Goal: Task Accomplishment & Management: Use online tool/utility

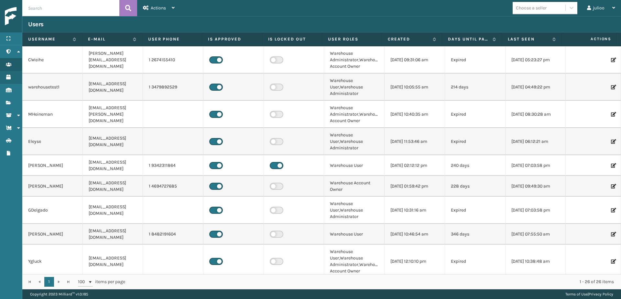
scroll to position [75, 0]
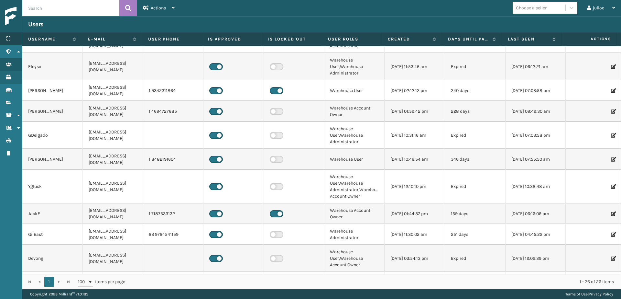
click at [7, 40] on icon at bounding box center [8, 38] width 5 height 5
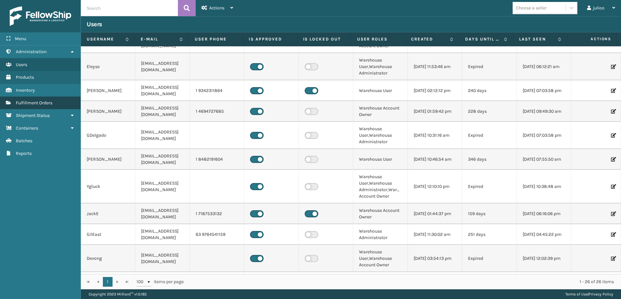
click at [38, 104] on span "Fulfillment Orders" at bounding box center [34, 102] width 37 height 5
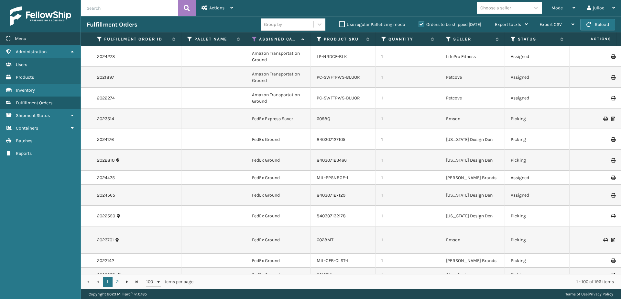
click at [25, 40] on span "Menu" at bounding box center [20, 38] width 11 height 5
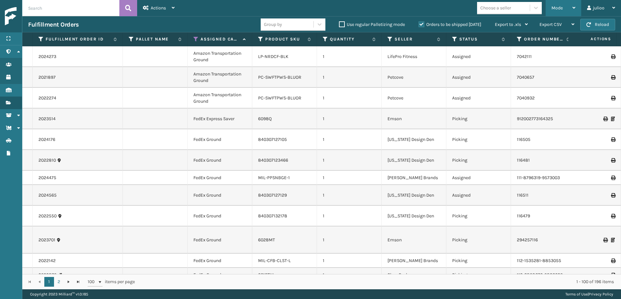
click at [568, 8] on div "Mode" at bounding box center [563, 8] width 24 height 16
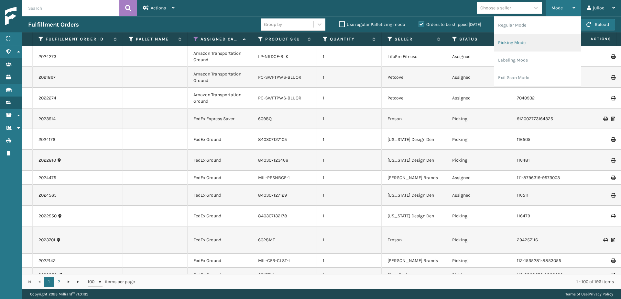
click at [526, 46] on li "Picking Mode" at bounding box center [537, 42] width 87 height 17
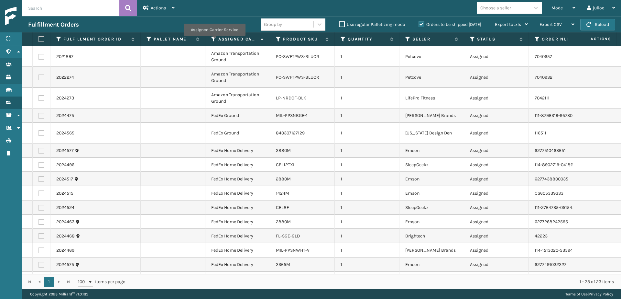
click at [214, 40] on icon at bounding box center [213, 39] width 5 height 6
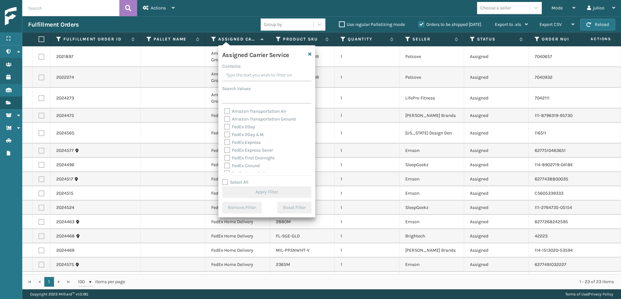
drag, startPoint x: 224, startPoint y: 180, endPoint x: 227, endPoint y: 173, distance: 7.1
click at [224, 179] on label "Select All" at bounding box center [235, 181] width 26 height 5
click at [224, 179] on input "Select All" at bounding box center [270, 178] width 97 height 1
checkbox input "true"
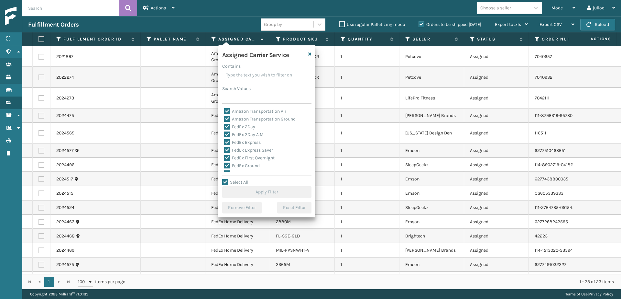
checkbox input "true"
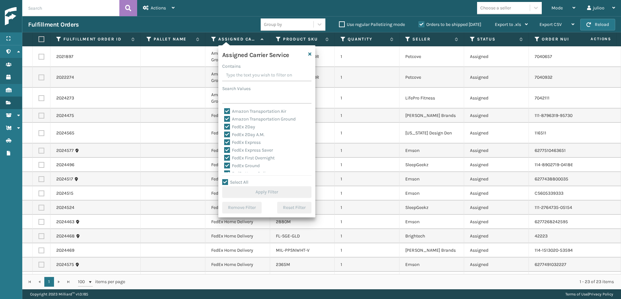
checkbox input "true"
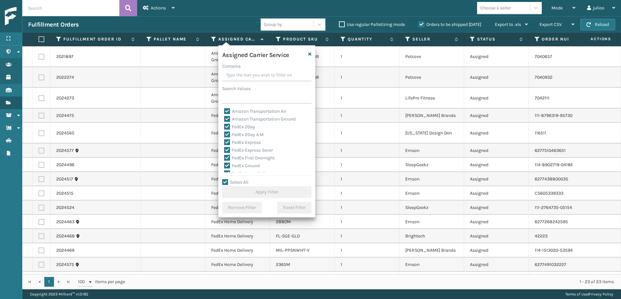
checkbox input "true"
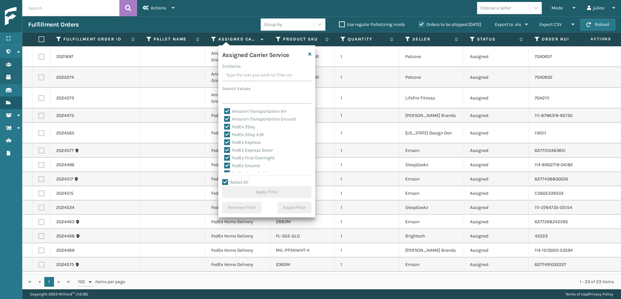
checkbox input "true"
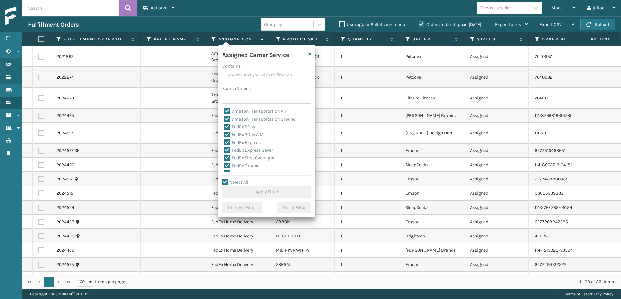
checkbox input "true"
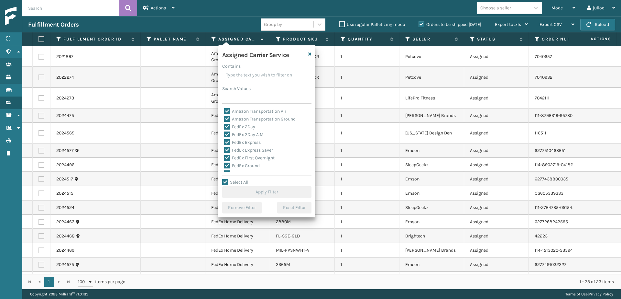
checkbox input "true"
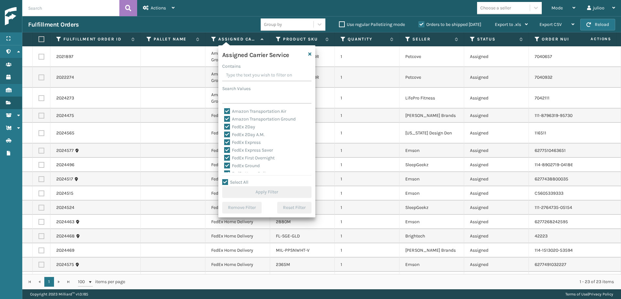
checkbox input "true"
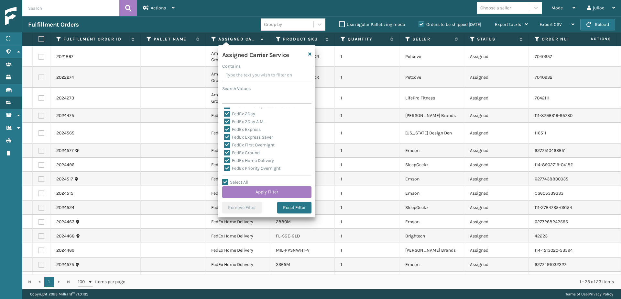
scroll to position [91, 0]
click at [226, 114] on label "LTL" at bounding box center [231, 113] width 14 height 5
click at [224, 114] on input "LTL" at bounding box center [224, 112] width 0 height 4
checkbox input "false"
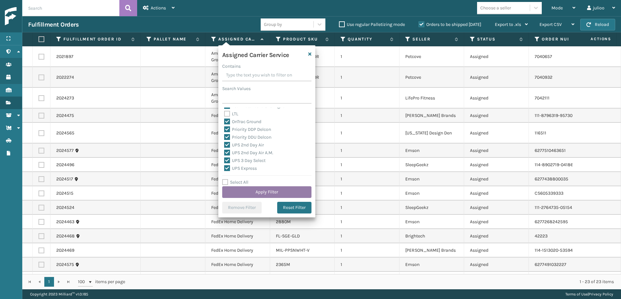
click at [255, 190] on button "Apply Filter" at bounding box center [266, 192] width 89 height 12
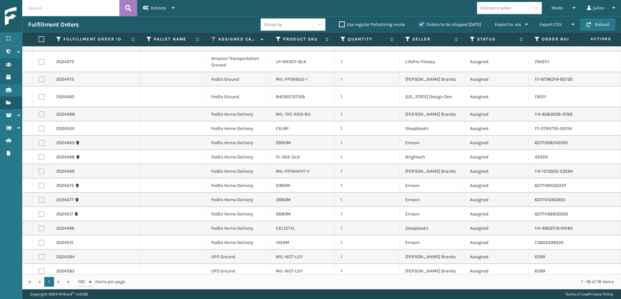
scroll to position [0, 0]
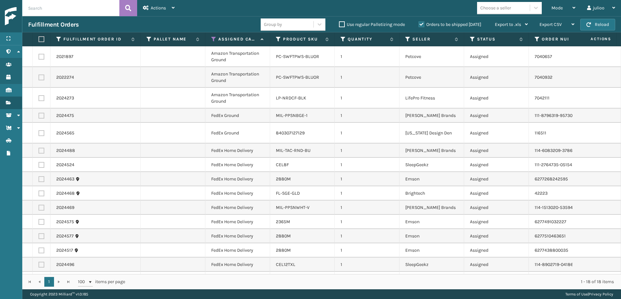
click at [40, 40] on label at bounding box center [40, 39] width 4 height 6
click at [39, 40] on input "checkbox" at bounding box center [38, 39] width 0 height 4
checkbox input "true"
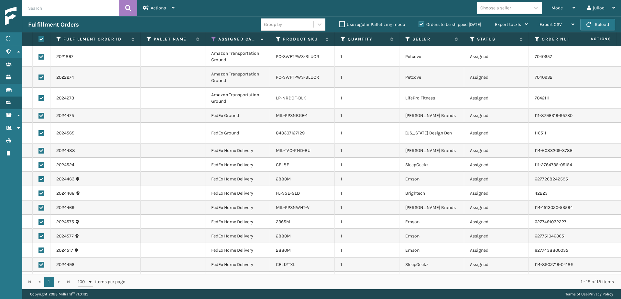
checkbox input "true"
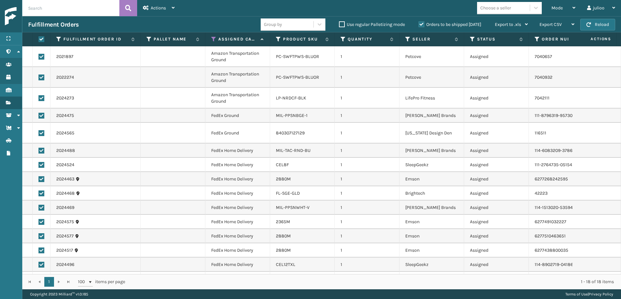
checkbox input "true"
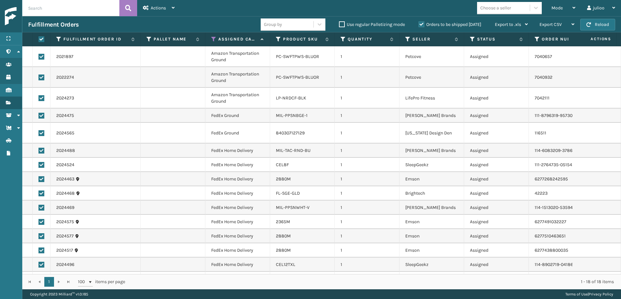
checkbox input "true"
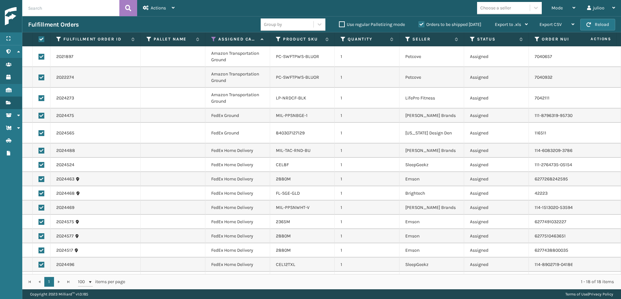
checkbox input "true"
click at [41, 57] on label at bounding box center [41, 57] width 6 height 6
click at [39, 57] on input "checkbox" at bounding box center [38, 56] width 0 height 4
checkbox input "false"
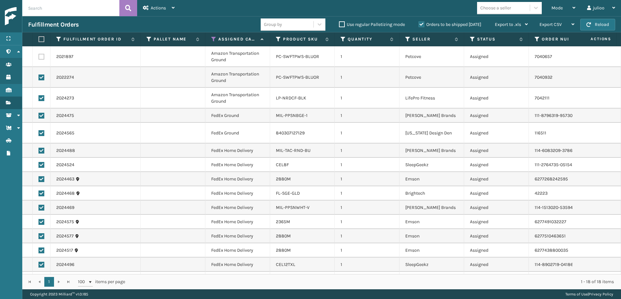
click at [41, 75] on label at bounding box center [41, 77] width 6 height 6
click at [39, 75] on input "checkbox" at bounding box center [38, 76] width 0 height 4
checkbox input "false"
click at [41, 97] on label at bounding box center [41, 98] width 6 height 6
click at [39, 97] on input "checkbox" at bounding box center [38, 97] width 0 height 4
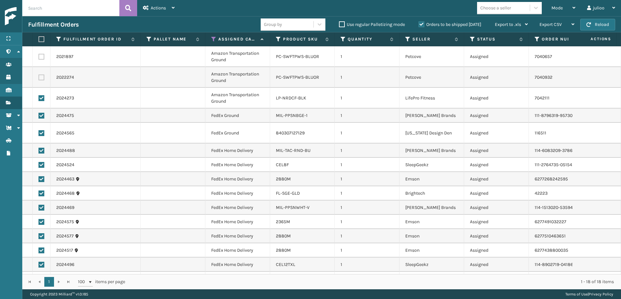
checkbox input "false"
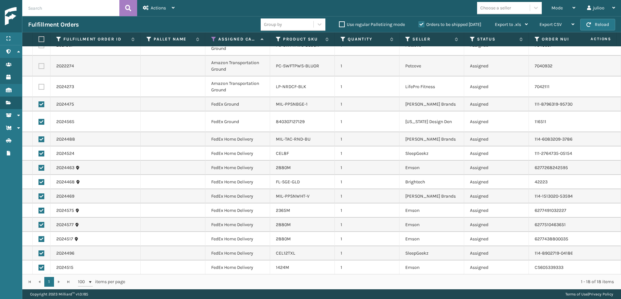
scroll to position [53, 0]
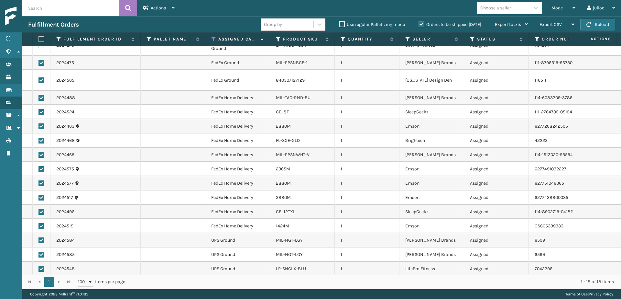
click at [41, 237] on label at bounding box center [41, 240] width 6 height 6
click at [39, 237] on input "checkbox" at bounding box center [38, 239] width 0 height 4
checkbox input "false"
click at [40, 251] on label at bounding box center [41, 254] width 6 height 6
click at [39, 251] on input "checkbox" at bounding box center [38, 253] width 0 height 4
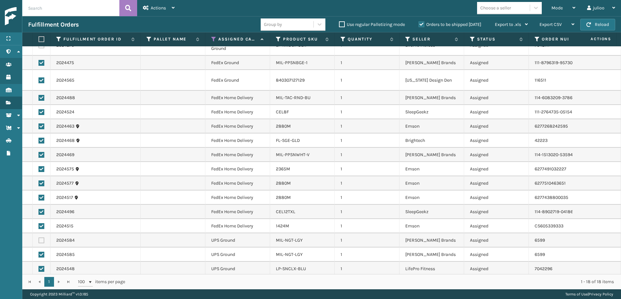
checkbox input "false"
click at [42, 266] on label at bounding box center [41, 269] width 6 height 6
click at [39, 266] on input "checkbox" at bounding box center [38, 268] width 0 height 4
checkbox input "false"
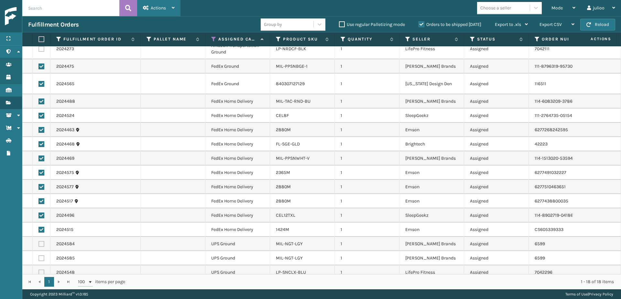
click at [169, 5] on div "Actions" at bounding box center [159, 8] width 32 height 16
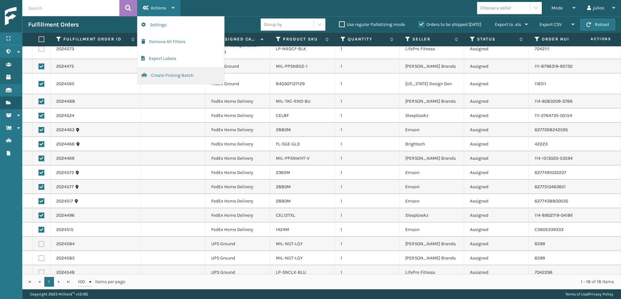
click at [160, 71] on button "Create Picking Batch" at bounding box center [180, 75] width 87 height 17
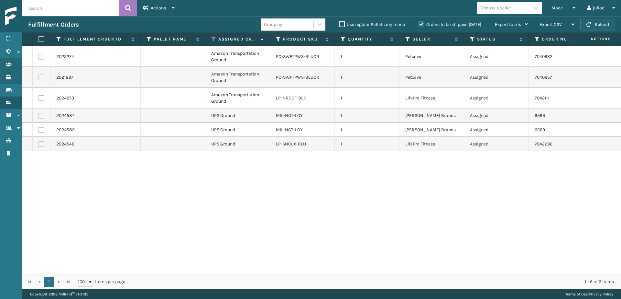
click at [589, 26] on span "button" at bounding box center [588, 24] width 5 height 5
click at [41, 99] on label at bounding box center [41, 98] width 6 height 6
click at [39, 99] on input "checkbox" at bounding box center [38, 97] width 0 height 4
checkbox input "true"
click at [42, 76] on label at bounding box center [41, 77] width 6 height 6
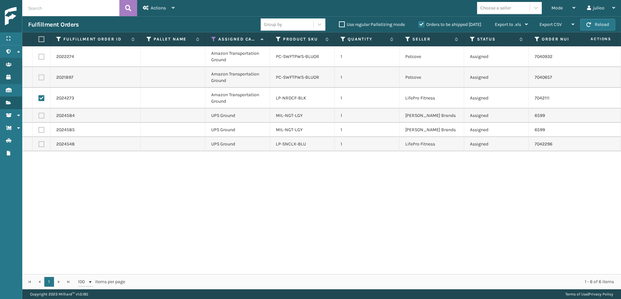
click at [39, 76] on input "checkbox" at bounding box center [38, 76] width 0 height 4
checkbox input "true"
click at [42, 56] on label at bounding box center [41, 57] width 6 height 6
click at [39, 56] on input "checkbox" at bounding box center [38, 56] width 0 height 4
checkbox input "true"
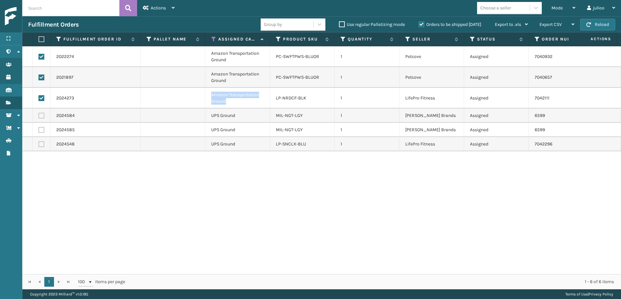
drag, startPoint x: 207, startPoint y: 102, endPoint x: 204, endPoint y: 99, distance: 3.9
click at [204, 99] on tr "2024273 Amazon Transportation Ground LP-NRDCF-BLK 1 LifePro Fitness Assigned 70…" at bounding box center [461, 98] width 878 height 21
copy tr "Amazon Transportation Ground"
click at [156, 5] on div "Actions" at bounding box center [159, 8] width 32 height 16
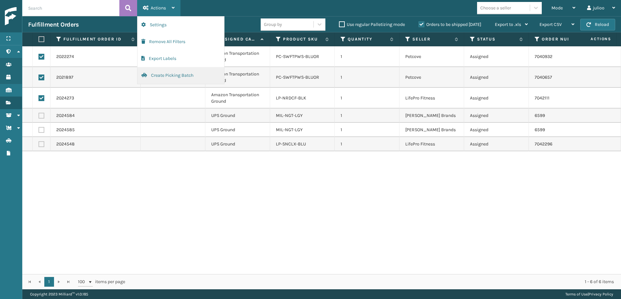
click at [165, 78] on button "Create Picking Batch" at bounding box center [180, 75] width 87 height 17
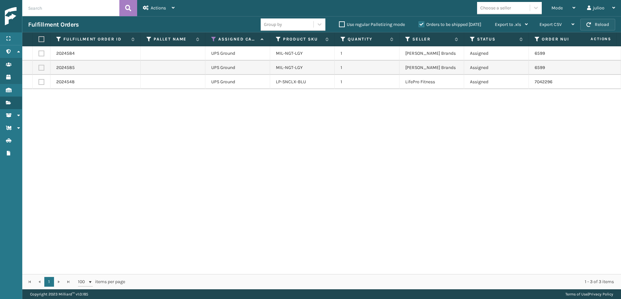
click at [604, 25] on button "Reload" at bounding box center [597, 25] width 35 height 12
click at [603, 22] on button "Reload" at bounding box center [597, 25] width 35 height 12
click at [605, 26] on button "Reload" at bounding box center [597, 25] width 35 height 12
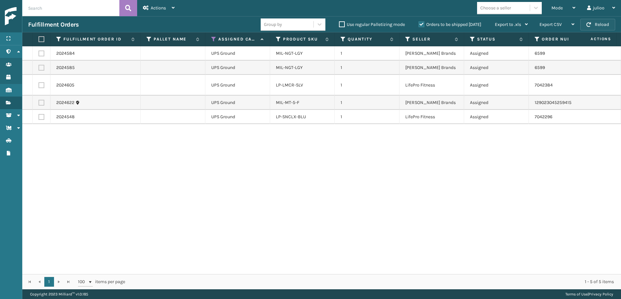
click at [605, 25] on button "Reload" at bounding box center [597, 25] width 35 height 12
click at [594, 27] on button "Reload" at bounding box center [597, 25] width 35 height 12
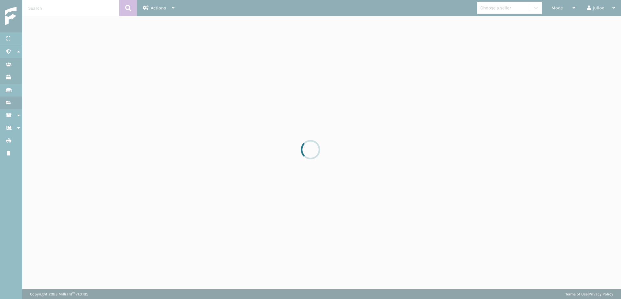
click at [594, 27] on div at bounding box center [310, 149] width 621 height 299
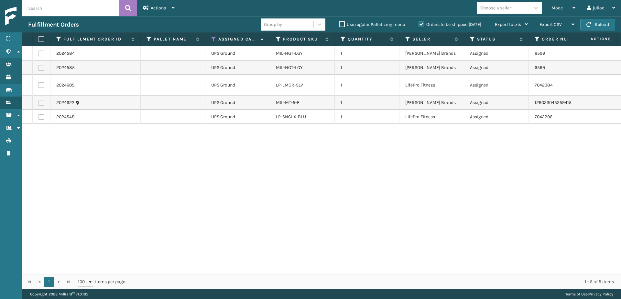
click at [594, 27] on button "Reload" at bounding box center [597, 25] width 35 height 12
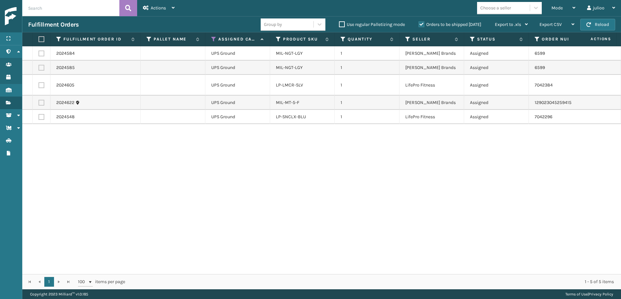
click at [38, 39] on th at bounding box center [42, 39] width 18 height 14
click at [40, 40] on label at bounding box center [40, 39] width 4 height 6
click at [39, 40] on input "checkbox" at bounding box center [38, 39] width 0 height 4
checkbox input "true"
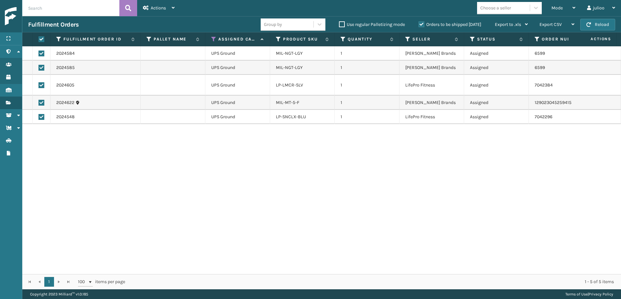
checkbox input "true"
click at [170, 6] on div "Actions" at bounding box center [159, 8] width 32 height 16
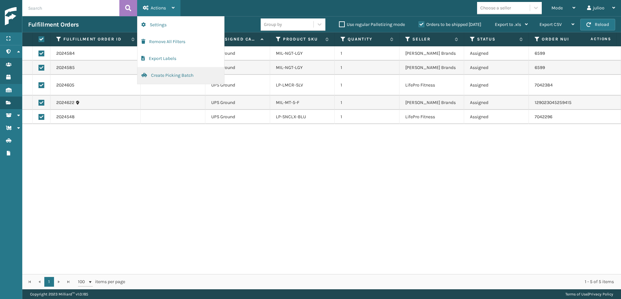
click at [178, 74] on button "Create Picking Batch" at bounding box center [180, 75] width 87 height 17
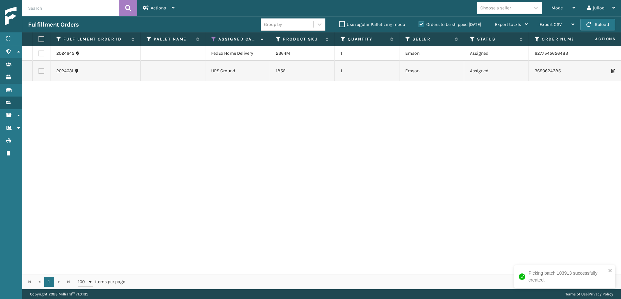
click at [419, 26] on label "Orders to be shipped [DATE]" at bounding box center [450, 24] width 63 height 5
click at [419, 25] on input "Orders to be shipped [DATE]" at bounding box center [419, 23] width 0 height 4
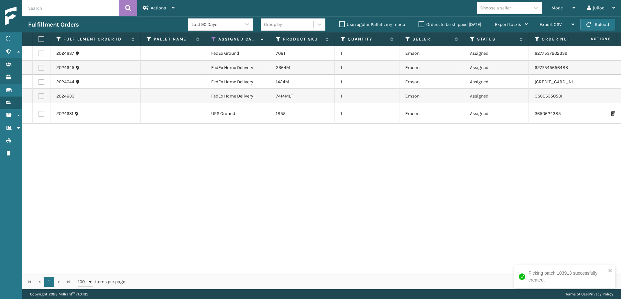
click at [420, 24] on label "Orders to be shipped [DATE]" at bounding box center [450, 24] width 63 height 5
click at [419, 24] on input "Orders to be shipped [DATE]" at bounding box center [419, 23] width 0 height 4
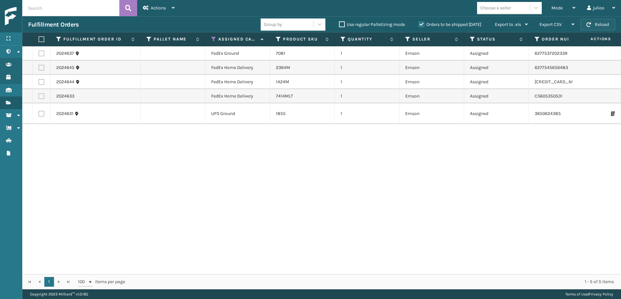
click at [600, 24] on button "Reload" at bounding box center [597, 25] width 35 height 12
drag, startPoint x: 42, startPoint y: 96, endPoint x: 41, endPoint y: 87, distance: 9.1
click at [42, 96] on label at bounding box center [41, 96] width 6 height 6
click at [39, 96] on input "checkbox" at bounding box center [38, 95] width 0 height 4
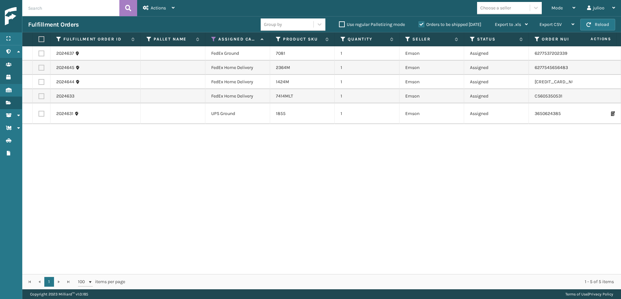
checkbox input "true"
click at [42, 82] on label at bounding box center [41, 82] width 6 height 6
click at [39, 82] on input "checkbox" at bounding box center [38, 81] width 0 height 4
checkbox input "true"
click at [41, 65] on label at bounding box center [41, 68] width 6 height 6
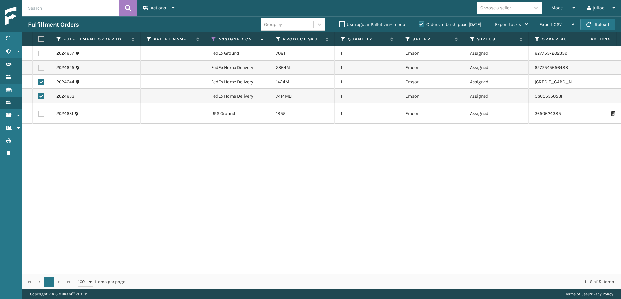
click at [39, 65] on input "checkbox" at bounding box center [38, 67] width 0 height 4
checkbox input "true"
click at [43, 50] on label at bounding box center [41, 53] width 6 height 6
click at [39, 50] on input "checkbox" at bounding box center [38, 52] width 0 height 4
checkbox input "true"
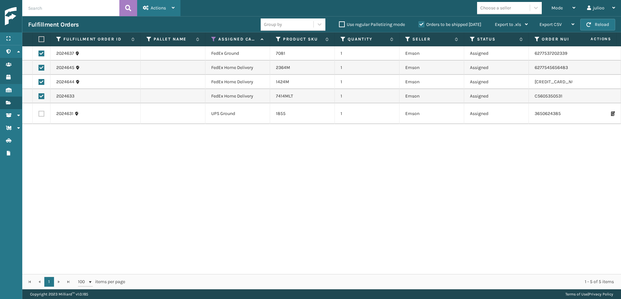
click at [159, 8] on span "Actions" at bounding box center [158, 7] width 15 height 5
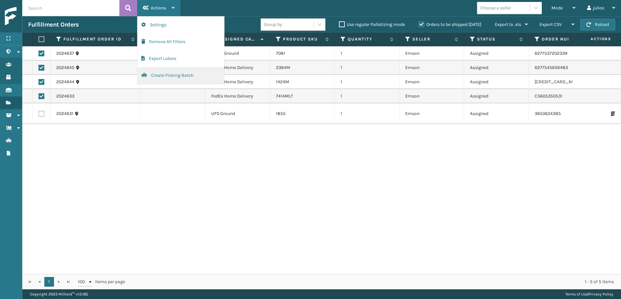
click at [162, 74] on button "Create Picking Batch" at bounding box center [180, 75] width 87 height 17
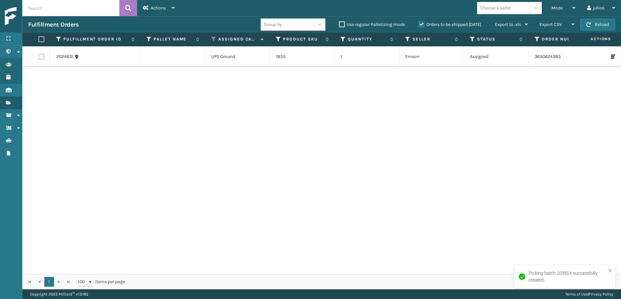
drag, startPoint x: 39, startPoint y: 56, endPoint x: 61, endPoint y: 50, distance: 22.8
click at [40, 56] on label at bounding box center [41, 57] width 6 height 6
click at [39, 56] on input "checkbox" at bounding box center [38, 56] width 0 height 4
checkbox input "true"
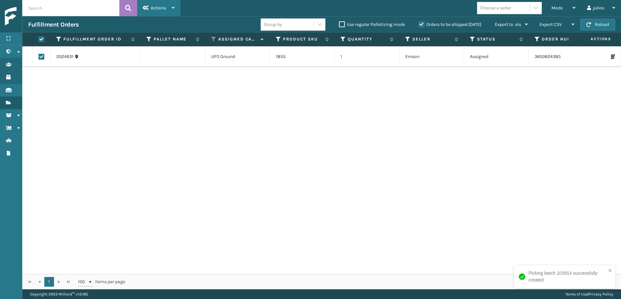
click at [158, 2] on div "Actions" at bounding box center [159, 8] width 32 height 16
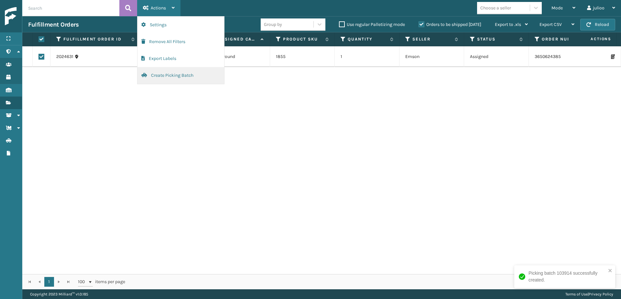
click at [165, 71] on button "Create Picking Batch" at bounding box center [180, 75] width 87 height 17
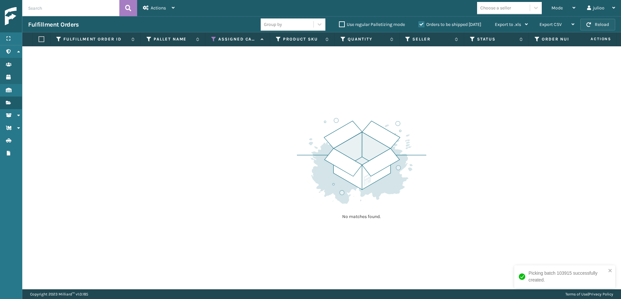
click at [612, 27] on button "Reload" at bounding box center [597, 25] width 35 height 12
click at [610, 27] on button "Reload" at bounding box center [597, 25] width 35 height 12
click at [596, 24] on button "Reload" at bounding box center [597, 25] width 35 height 12
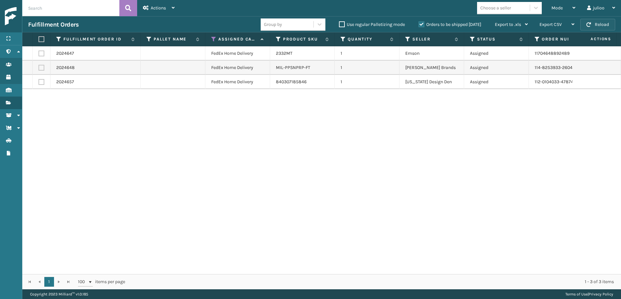
click at [598, 27] on button "Reload" at bounding box center [597, 25] width 35 height 12
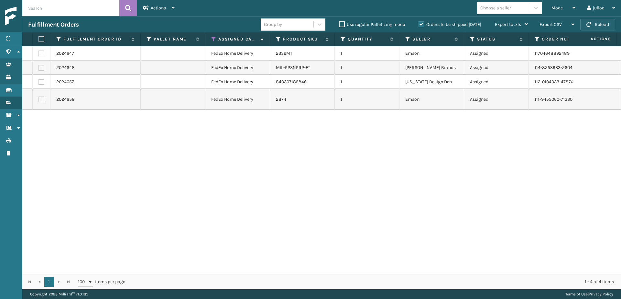
click at [603, 25] on button "Reload" at bounding box center [597, 25] width 35 height 12
click at [601, 24] on button "Reload" at bounding box center [597, 25] width 35 height 12
click at [594, 29] on button "Reload" at bounding box center [597, 25] width 35 height 12
click at [606, 20] on button "Reload" at bounding box center [597, 25] width 35 height 12
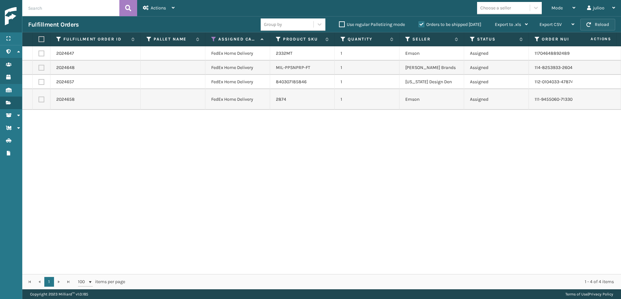
click at [606, 24] on button "Reload" at bounding box center [597, 25] width 35 height 12
click at [598, 24] on button "Reload" at bounding box center [597, 25] width 35 height 12
click at [561, 7] on span "Mode" at bounding box center [556, 7] width 11 height 5
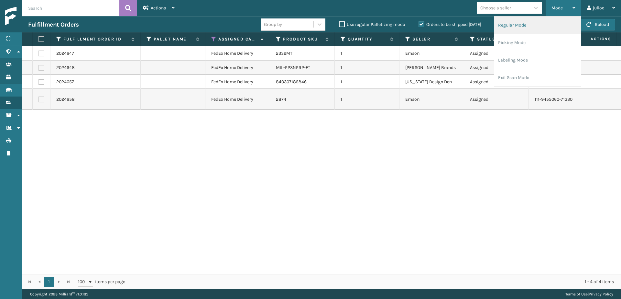
click at [522, 27] on li "Regular Mode" at bounding box center [537, 24] width 87 height 17
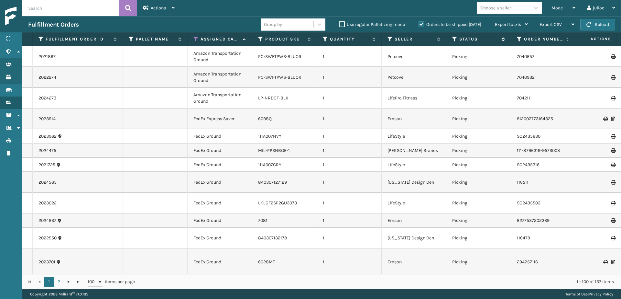
click at [454, 39] on icon at bounding box center [454, 39] width 5 height 6
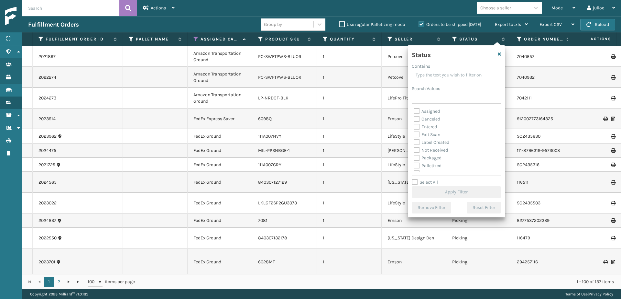
drag, startPoint x: 415, startPoint y: 182, endPoint x: 417, endPoint y: 171, distance: 11.3
click at [415, 181] on label "Select All" at bounding box center [425, 181] width 26 height 5
click at [415, 179] on input "Select All" at bounding box center [460, 178] width 97 height 1
checkbox input "true"
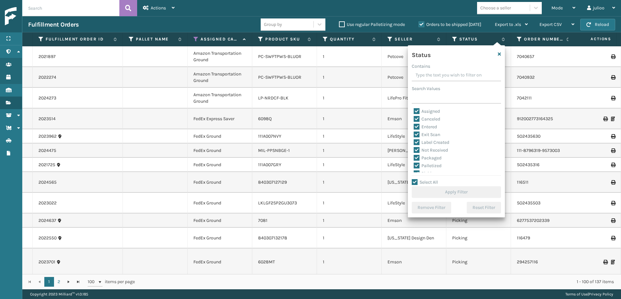
checkbox input "true"
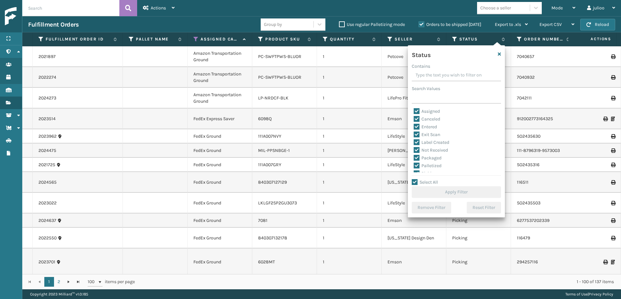
checkbox input "true"
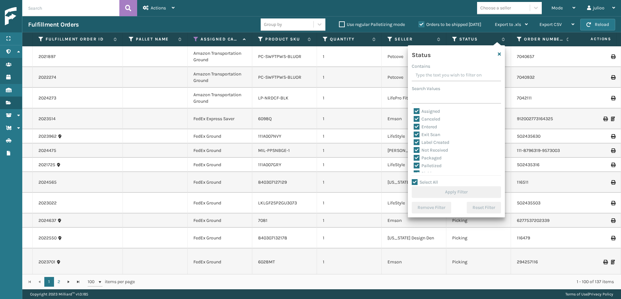
checkbox input "true"
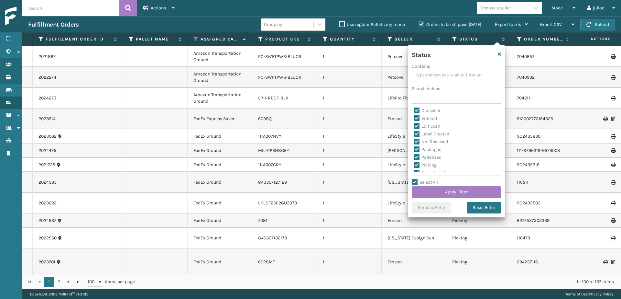
scroll to position [31, 0]
click at [414, 181] on label "Select All" at bounding box center [425, 181] width 26 height 5
click at [414, 179] on input "Select All" at bounding box center [460, 178] width 97 height 1
checkbox input "false"
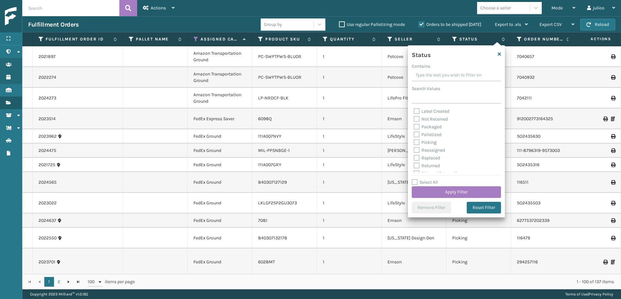
checkbox input "false"
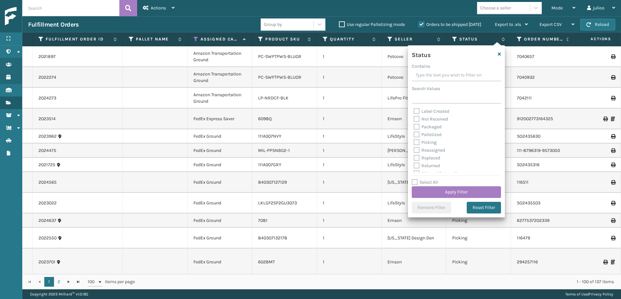
checkbox input "false"
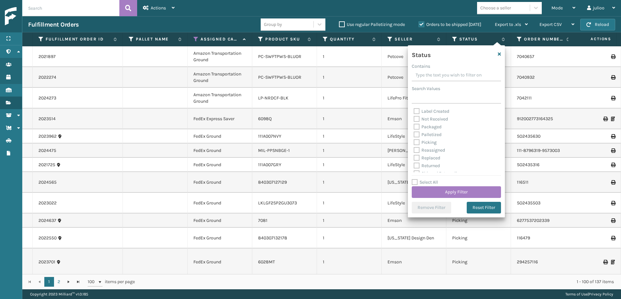
checkbox input "false"
click at [417, 141] on label "Picking" at bounding box center [425, 141] width 23 height 5
click at [414, 141] on input "Picking" at bounding box center [414, 140] width 0 height 4
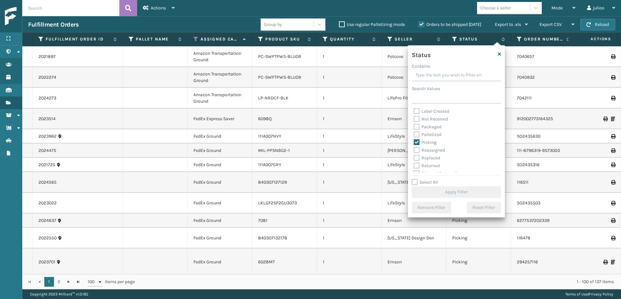
checkbox input "true"
click at [445, 191] on button "Apply Filter" at bounding box center [456, 192] width 89 height 12
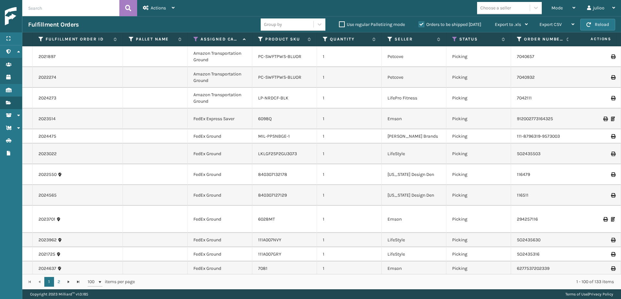
click at [421, 24] on label "Orders to be shipped [DATE]" at bounding box center [450, 24] width 63 height 5
click at [419, 24] on input "Orders to be shipped [DATE]" at bounding box center [419, 23] width 0 height 4
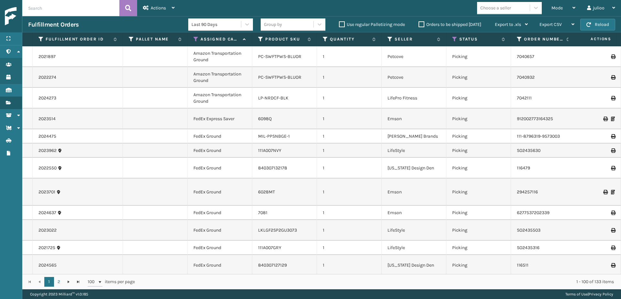
click at [420, 24] on label "Orders to be shipped [DATE]" at bounding box center [450, 24] width 63 height 5
click at [419, 24] on input "Orders to be shipped [DATE]" at bounding box center [419, 23] width 0 height 4
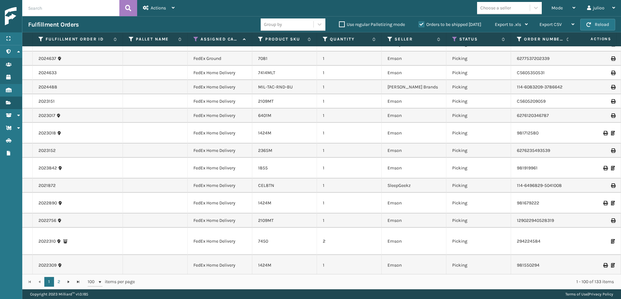
scroll to position [0, 0]
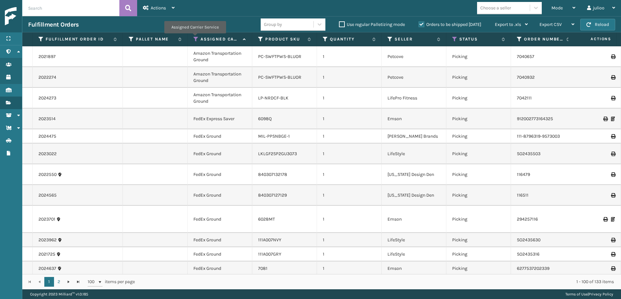
click at [195, 39] on icon at bounding box center [195, 39] width 5 height 6
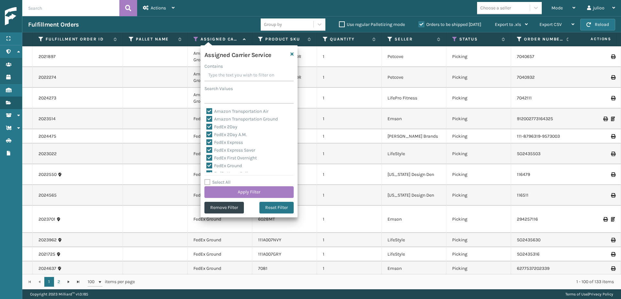
click at [209, 181] on label "Select All" at bounding box center [217, 181] width 26 height 5
click at [209, 179] on input "Select All" at bounding box center [252, 178] width 97 height 1
checkbox input "true"
click at [208, 180] on label "Select All" at bounding box center [217, 181] width 26 height 5
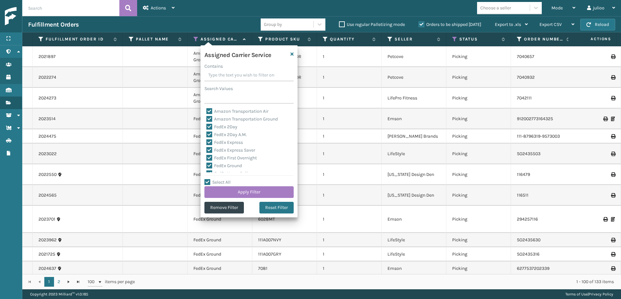
click at [208, 179] on input "Select All" at bounding box center [252, 178] width 97 height 1
checkbox input "false"
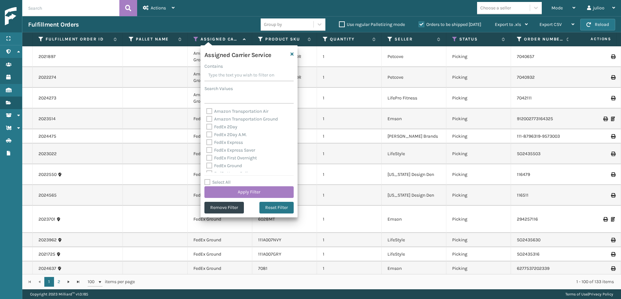
checkbox input "false"
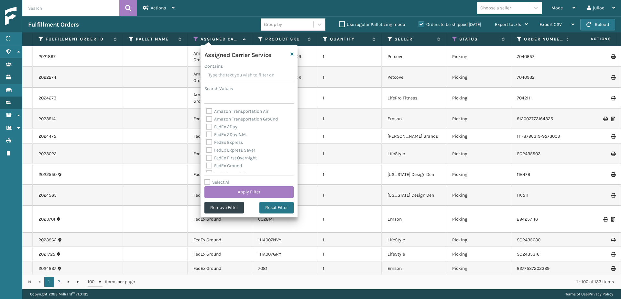
checkbox input "false"
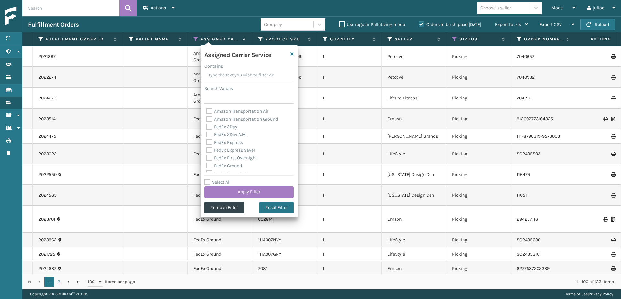
checkbox input "false"
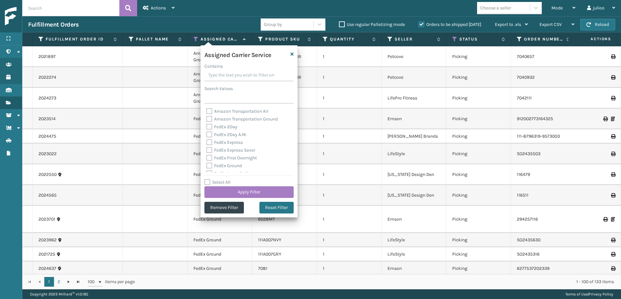
checkbox input "false"
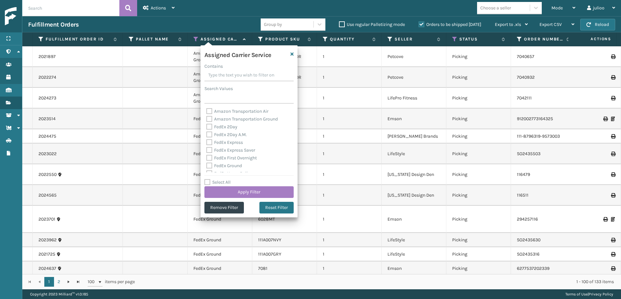
checkbox input "false"
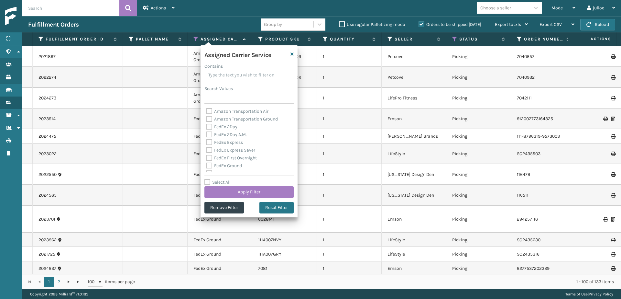
checkbox input "false"
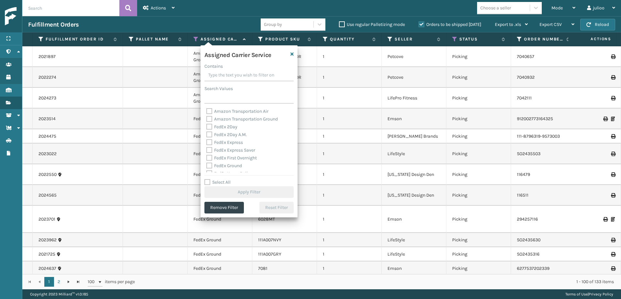
click at [208, 122] on div "Amazon Transportation Ground" at bounding box center [248, 119] width 85 height 8
click at [210, 129] on label "FedEx 2Day" at bounding box center [221, 126] width 31 height 5
click at [207, 127] on input "FedEx 2Day" at bounding box center [206, 125] width 0 height 4
checkbox input "true"
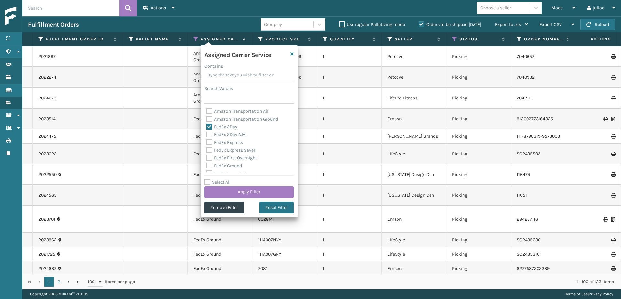
click at [209, 133] on label "FedEx 2Day A.M." at bounding box center [226, 134] width 40 height 5
click at [207, 133] on input "FedEx 2Day A.M." at bounding box center [206, 133] width 0 height 4
checkbox input "true"
click at [209, 141] on label "FedEx Express" at bounding box center [224, 141] width 37 height 5
click at [207, 141] on input "FedEx Express" at bounding box center [206, 140] width 0 height 4
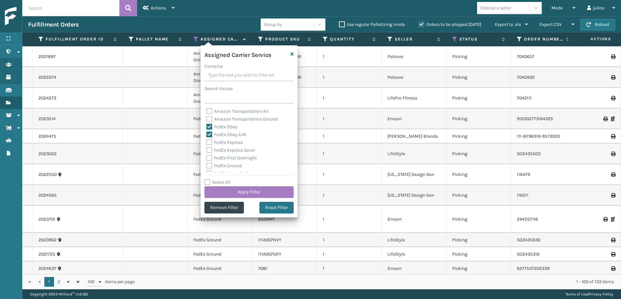
checkbox input "true"
click at [211, 151] on label "FedEx Express Saver" at bounding box center [230, 149] width 49 height 5
click at [207, 150] on input "FedEx Express Saver" at bounding box center [206, 148] width 0 height 4
checkbox input "true"
click at [209, 159] on label "FedEx First Overnight" at bounding box center [231, 157] width 50 height 5
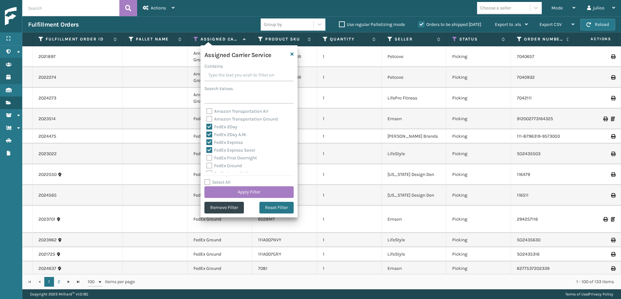
click at [207, 158] on input "FedEx First Overnight" at bounding box center [206, 156] width 0 height 4
checkbox input "true"
click at [208, 164] on label "FedEx Ground" at bounding box center [224, 165] width 36 height 5
click at [207, 164] on input "FedEx Ground" at bounding box center [206, 164] width 0 height 4
checkbox input "true"
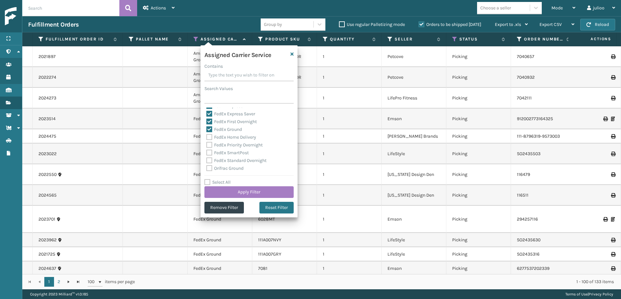
scroll to position [38, 0]
click at [209, 135] on label "FedEx Home Delivery" at bounding box center [231, 135] width 50 height 5
click at [207, 135] on input "FedEx Home Delivery" at bounding box center [206, 134] width 0 height 4
checkbox input "true"
click at [209, 141] on label "FedEx Priority Overnight" at bounding box center [234, 143] width 56 height 5
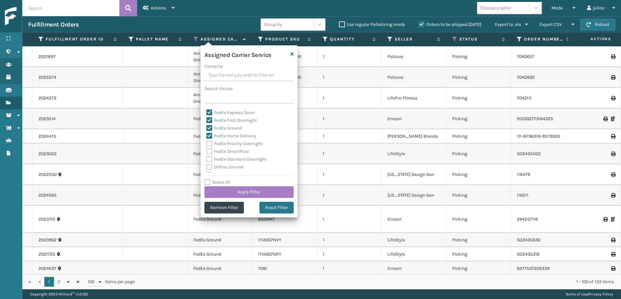
click at [207, 141] on input "FedEx Priority Overnight" at bounding box center [206, 142] width 0 height 4
checkbox input "true"
click at [209, 151] on label "FedEx SmartPost" at bounding box center [227, 150] width 42 height 5
click at [207, 151] on input "FedEx SmartPost" at bounding box center [206, 149] width 0 height 4
checkbox input "true"
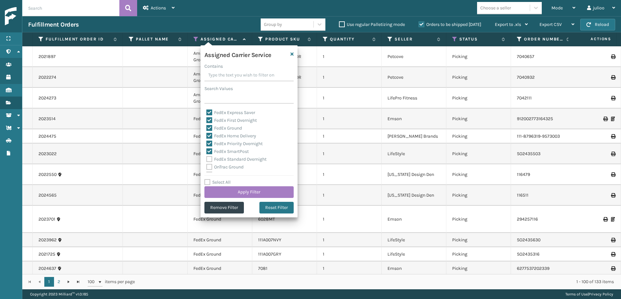
click at [209, 159] on label "FedEx Standard Overnight" at bounding box center [236, 158] width 60 height 5
click at [207, 159] on input "FedEx Standard Overnight" at bounding box center [206, 157] width 0 height 4
checkbox input "true"
click at [241, 190] on button "Apply Filter" at bounding box center [248, 192] width 89 height 12
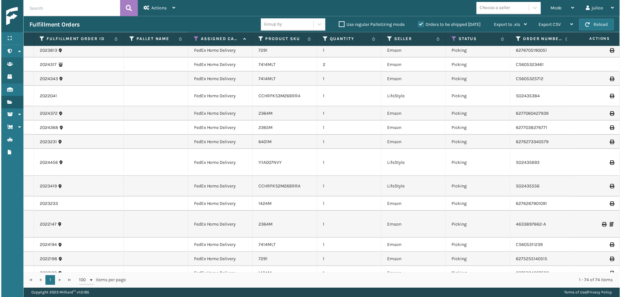
scroll to position [979, 0]
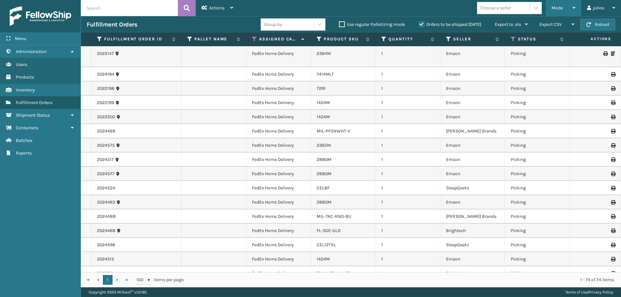
click at [564, 6] on div "Mode" at bounding box center [563, 8] width 24 height 16
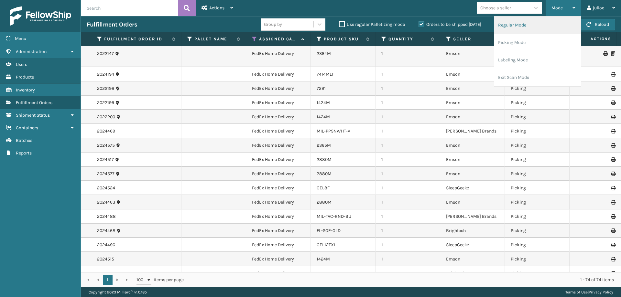
click at [522, 25] on li "Regular Mode" at bounding box center [537, 24] width 87 height 17
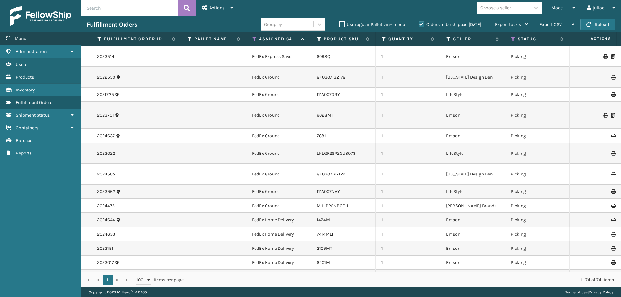
click at [36, 41] on div "Menu" at bounding box center [40, 38] width 81 height 13
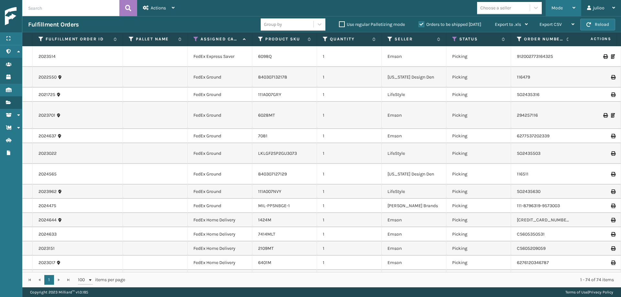
drag, startPoint x: 561, startPoint y: 10, endPoint x: 558, endPoint y: 14, distance: 4.9
click at [561, 10] on span "Mode" at bounding box center [556, 7] width 11 height 5
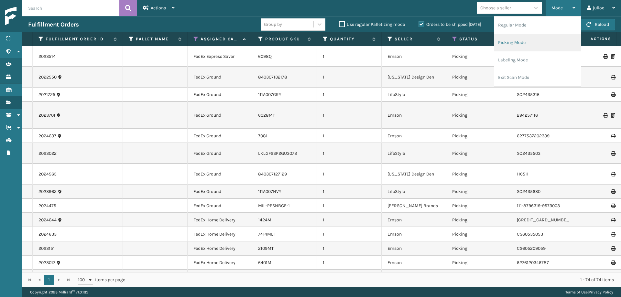
click at [532, 46] on li "Picking Mode" at bounding box center [537, 42] width 87 height 17
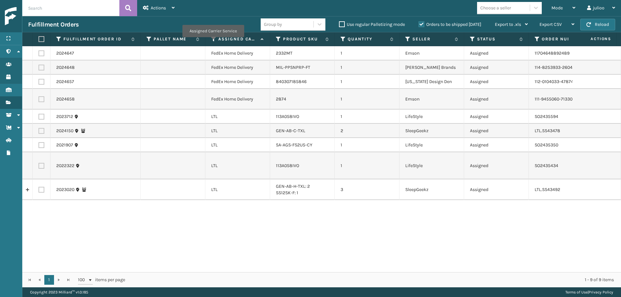
click at [213, 41] on icon at bounding box center [213, 39] width 5 height 6
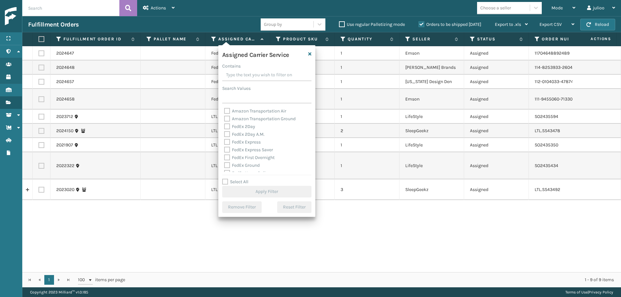
click at [224, 180] on label "Select All" at bounding box center [235, 181] width 26 height 5
click at [224, 179] on input "Select All" at bounding box center [270, 178] width 97 height 1
checkbox input "true"
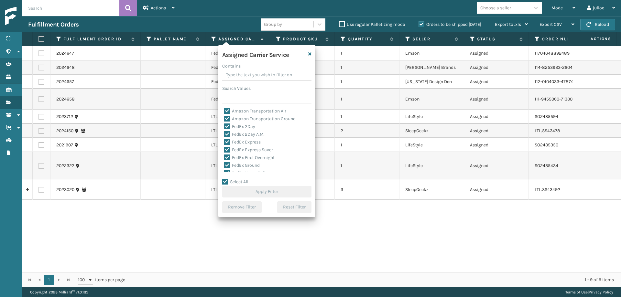
checkbox input "true"
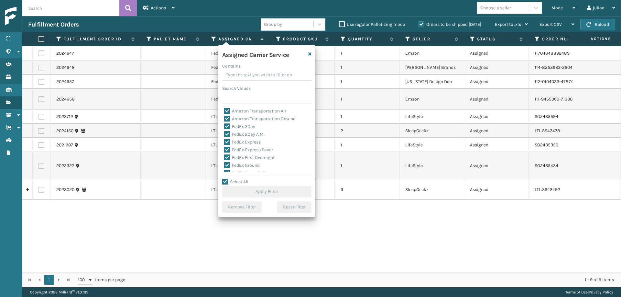
checkbox input "true"
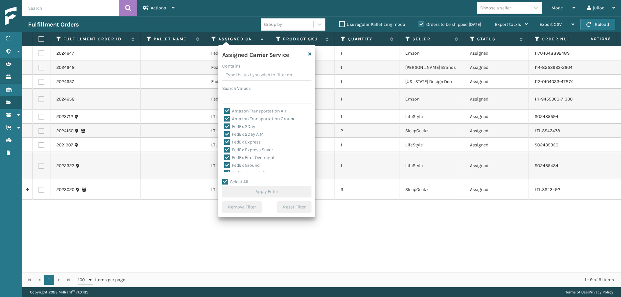
checkbox input "true"
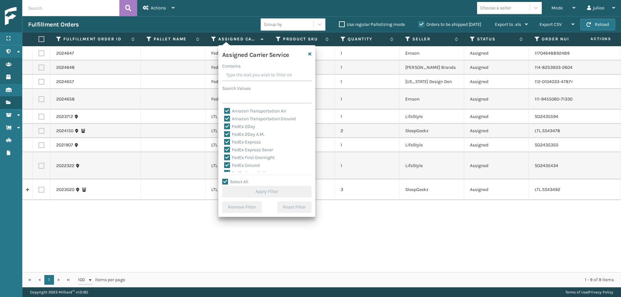
checkbox input "true"
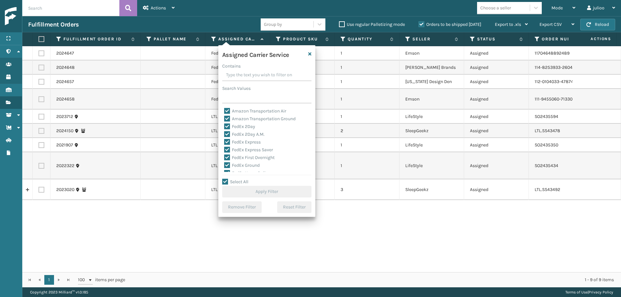
checkbox input "true"
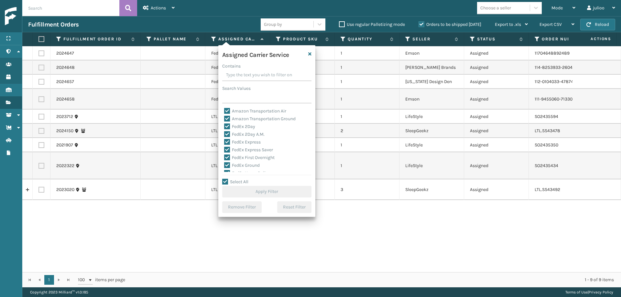
checkbox input "true"
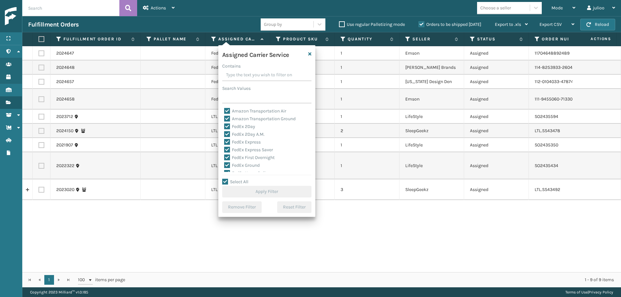
checkbox input "true"
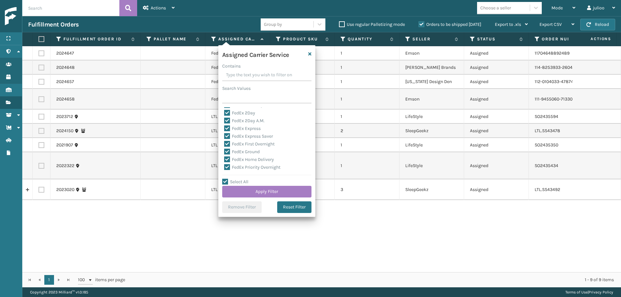
scroll to position [36, 0]
click at [228, 169] on label "LTL" at bounding box center [231, 167] width 14 height 5
click at [224, 169] on input "LTL" at bounding box center [224, 166] width 0 height 4
checkbox input "false"
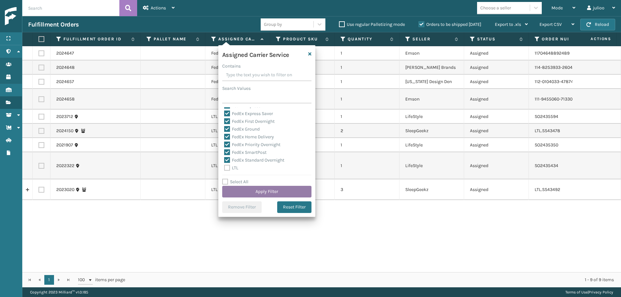
click at [245, 191] on button "Apply Filter" at bounding box center [266, 192] width 89 height 12
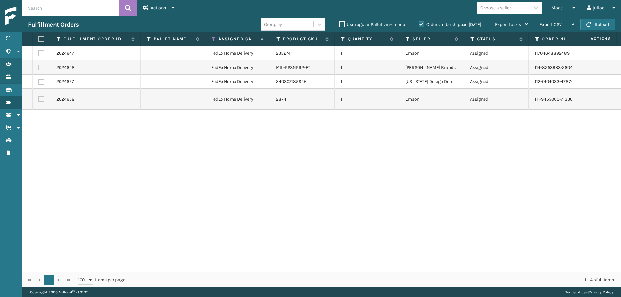
click at [419, 26] on label "Orders to be shipped [DATE]" at bounding box center [450, 24] width 63 height 5
click at [419, 25] on input "Orders to be shipped [DATE]" at bounding box center [419, 23] width 0 height 4
click at [420, 25] on label "Orders to be shipped [DATE]" at bounding box center [450, 24] width 63 height 5
click at [419, 25] on input "Orders to be shipped [DATE]" at bounding box center [419, 23] width 0 height 4
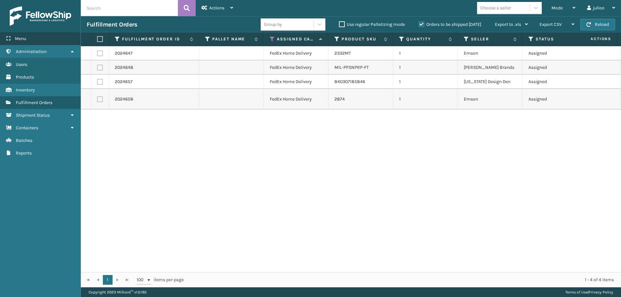
click at [42, 40] on div "Menu" at bounding box center [40, 38] width 81 height 13
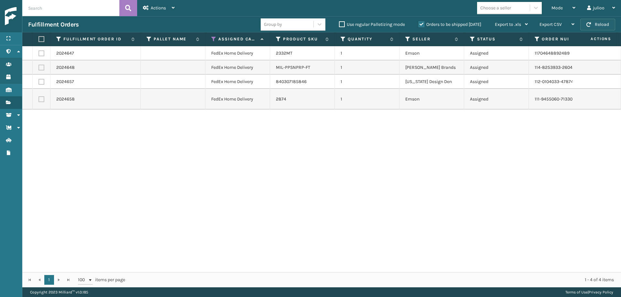
click at [602, 26] on button "Reload" at bounding box center [597, 25] width 35 height 12
click at [585, 26] on button "Reload" at bounding box center [597, 25] width 35 height 12
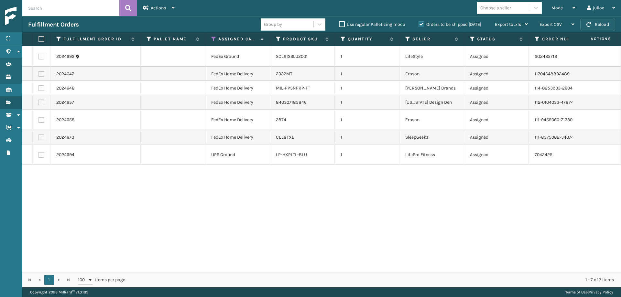
click at [592, 25] on button "Reload" at bounding box center [597, 25] width 35 height 12
click at [593, 27] on button "Reload" at bounding box center [597, 25] width 35 height 12
click at [601, 23] on button "Reload" at bounding box center [597, 25] width 35 height 12
click at [599, 25] on button "Reload" at bounding box center [597, 25] width 35 height 12
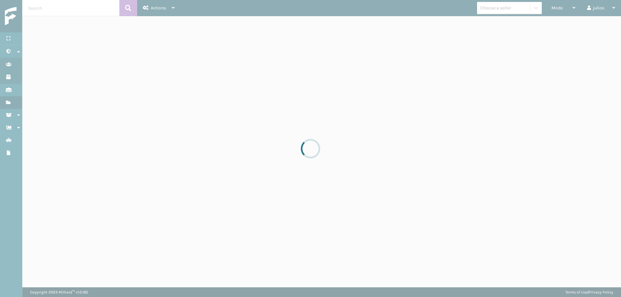
click at [599, 25] on div at bounding box center [310, 148] width 621 height 297
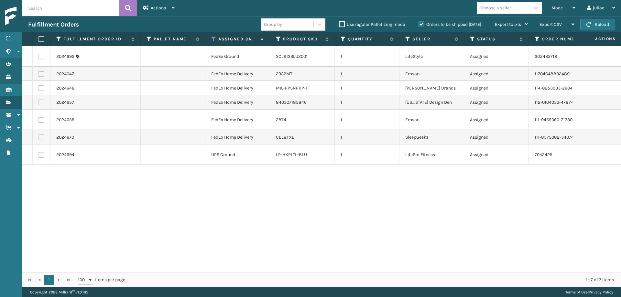
click at [599, 25] on button "Reload" at bounding box center [597, 25] width 35 height 12
click at [594, 25] on button "Reload" at bounding box center [597, 25] width 35 height 12
click at [593, 25] on button "Reload" at bounding box center [597, 25] width 35 height 12
click at [593, 26] on button "Reload" at bounding box center [597, 25] width 35 height 12
click at [42, 41] on label at bounding box center [40, 39] width 4 height 6
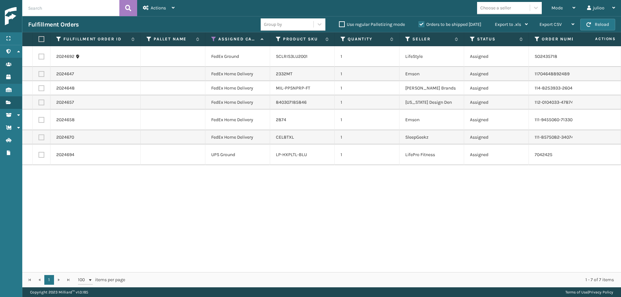
click at [39, 41] on input "checkbox" at bounding box center [38, 39] width 0 height 4
checkbox input "true"
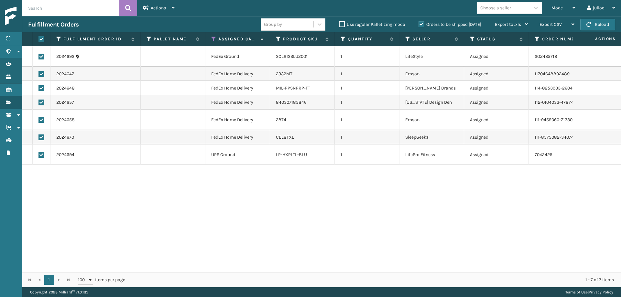
checkbox input "true"
click at [42, 152] on label at bounding box center [41, 155] width 6 height 6
click at [39, 152] on input "checkbox" at bounding box center [38, 154] width 0 height 4
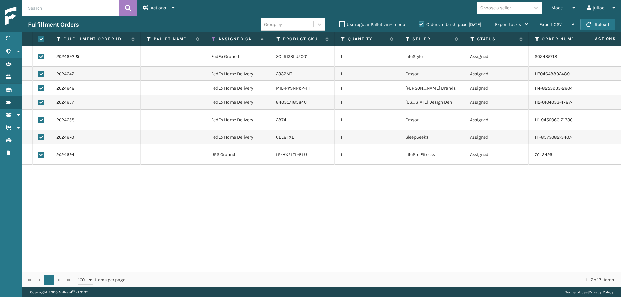
checkbox input "false"
click at [164, 11] on div "Actions" at bounding box center [159, 8] width 32 height 16
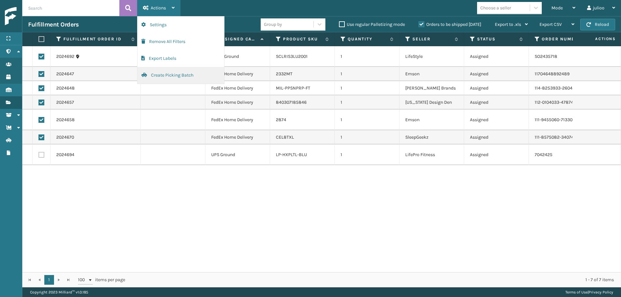
click at [168, 77] on button "Create Picking Batch" at bounding box center [180, 75] width 87 height 17
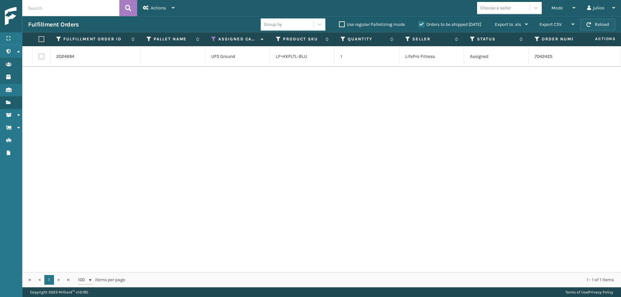
click at [589, 26] on span "button" at bounding box center [588, 24] width 5 height 5
click at [37, 57] on td at bounding box center [42, 56] width 18 height 21
click at [39, 58] on label at bounding box center [41, 57] width 6 height 6
click at [39, 58] on input "checkbox" at bounding box center [38, 56] width 0 height 4
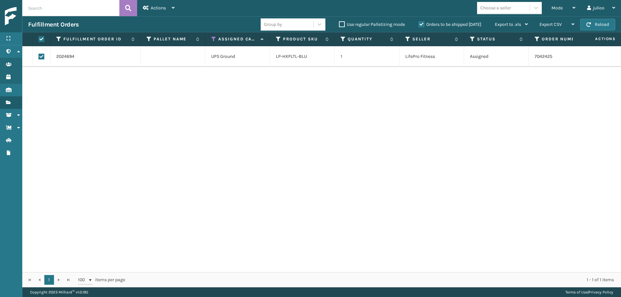
checkbox input "true"
click at [169, 7] on div "Actions" at bounding box center [159, 8] width 32 height 16
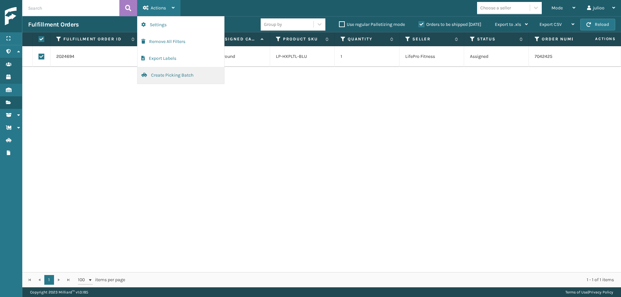
click at [168, 76] on button "Create Picking Batch" at bounding box center [180, 75] width 87 height 17
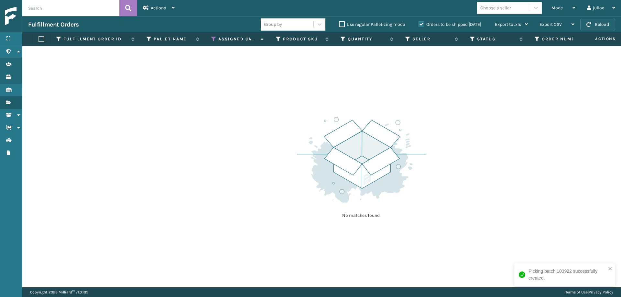
click at [602, 26] on button "Reload" at bounding box center [597, 25] width 35 height 12
click at [603, 27] on button "Reload" at bounding box center [597, 25] width 35 height 12
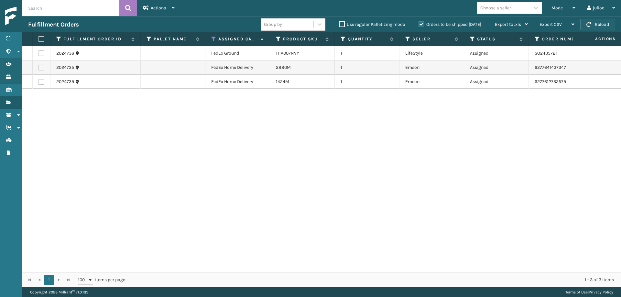
click at [598, 27] on button "Reload" at bounding box center [597, 25] width 35 height 12
click at [594, 26] on button "Reload" at bounding box center [597, 25] width 35 height 12
click at [590, 24] on span "button" at bounding box center [588, 24] width 5 height 5
click at [601, 23] on button "Reload" at bounding box center [597, 25] width 35 height 12
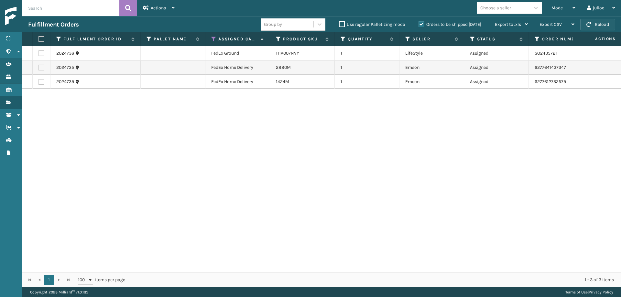
click at [600, 23] on button "Reload" at bounding box center [597, 25] width 35 height 12
click at [593, 27] on button "Reload" at bounding box center [597, 25] width 35 height 12
click at [600, 24] on button "Reload" at bounding box center [597, 25] width 35 height 12
click at [593, 27] on button "Reload" at bounding box center [597, 25] width 35 height 12
click at [603, 25] on button "Reload" at bounding box center [597, 25] width 35 height 12
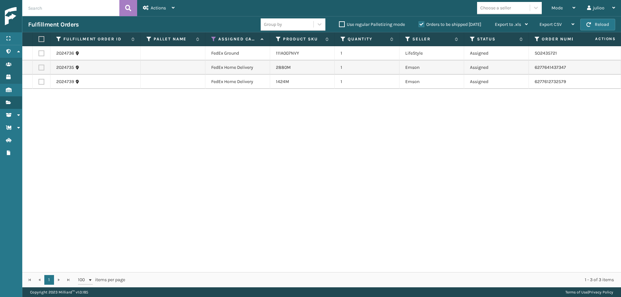
click at [603, 25] on button "Reload" at bounding box center [597, 25] width 35 height 12
click at [41, 41] on label at bounding box center [40, 39] width 4 height 6
click at [39, 41] on input "checkbox" at bounding box center [38, 39] width 0 height 4
checkbox input "true"
click at [176, 6] on div "Actions Settings Remove All Filters Export Labels Create Picking Batch" at bounding box center [158, 8] width 43 height 16
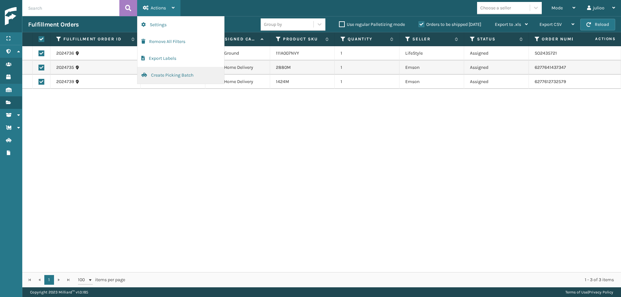
click at [160, 75] on button "Create Picking Batch" at bounding box center [180, 75] width 87 height 17
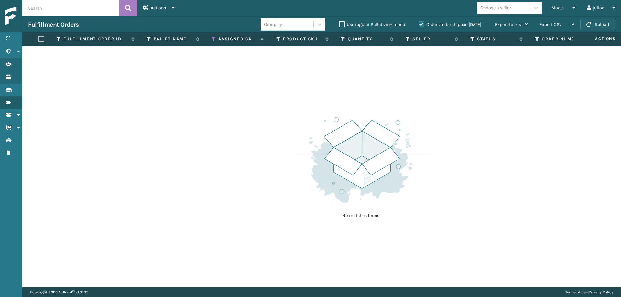
click at [593, 26] on button "Reload" at bounding box center [597, 25] width 35 height 12
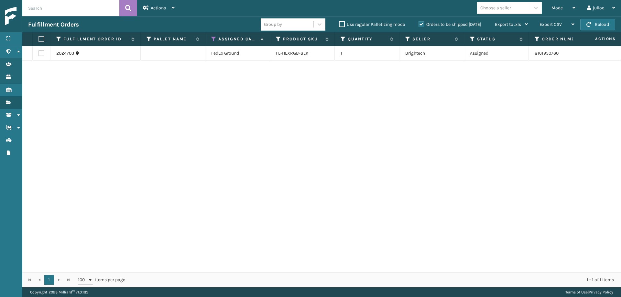
click at [593, 26] on button "Reload" at bounding box center [597, 25] width 35 height 12
click at [594, 27] on button "Reload" at bounding box center [597, 25] width 35 height 12
click at [38, 55] on label at bounding box center [41, 53] width 6 height 6
click at [38, 55] on input "checkbox" at bounding box center [38, 52] width 0 height 4
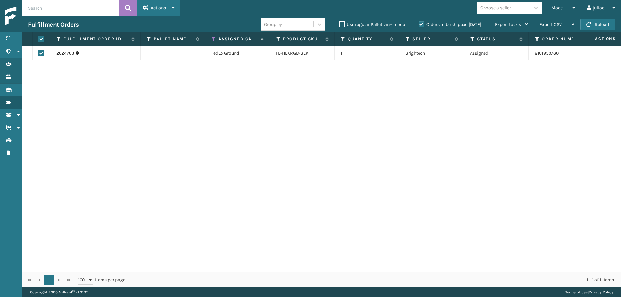
click at [160, 7] on span "Actions" at bounding box center [158, 7] width 15 height 5
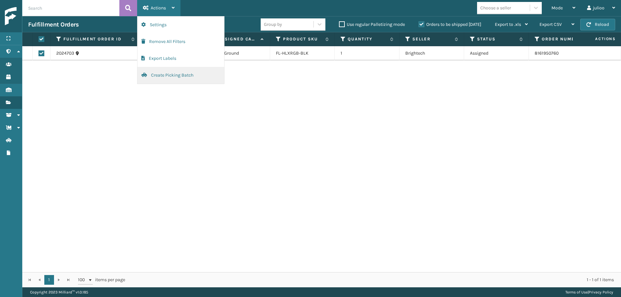
click at [178, 72] on button "Create Picking Batch" at bounding box center [180, 75] width 87 height 17
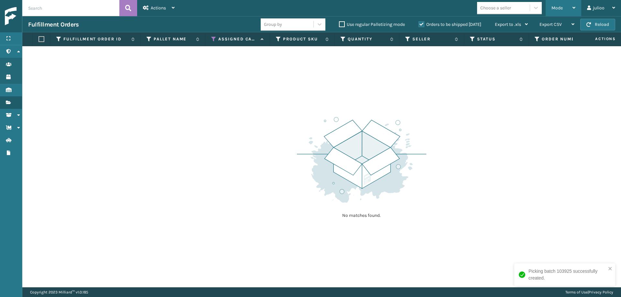
click at [566, 6] on div "Mode" at bounding box center [563, 8] width 24 height 16
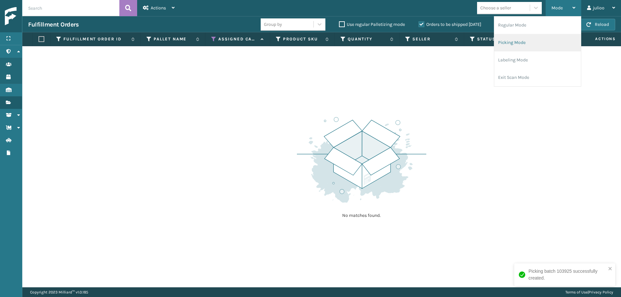
click at [509, 43] on li "Picking Mode" at bounding box center [537, 42] width 87 height 17
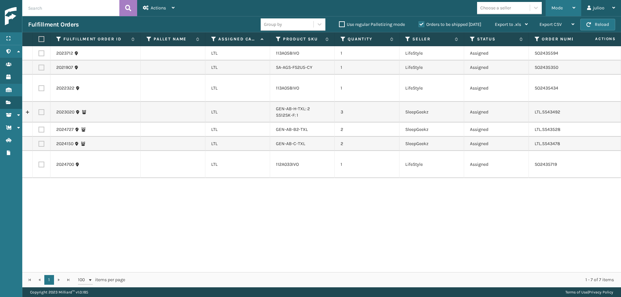
click at [550, 8] on div "Mode Regular Mode Picking Mode Labeling Mode Exit Scan Mode" at bounding box center [564, 8] width 36 height 16
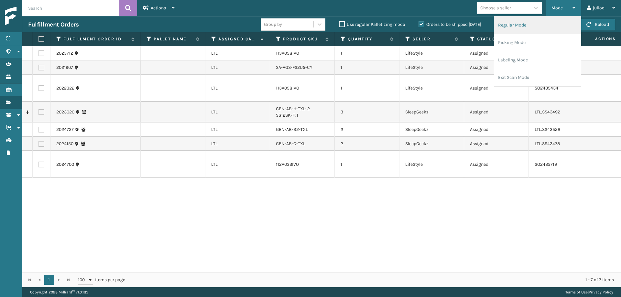
click at [543, 26] on li "Regular Mode" at bounding box center [537, 24] width 87 height 17
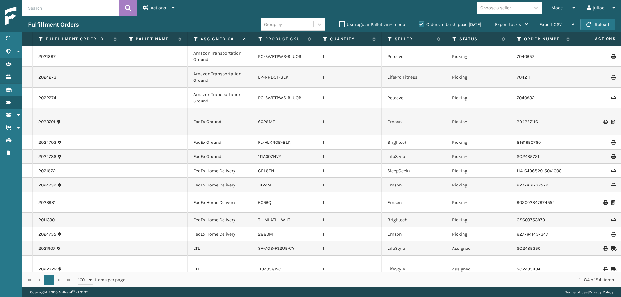
click at [490, 7] on div "Choose a seller" at bounding box center [495, 8] width 31 height 7
click at [507, 7] on div "Choose a seller" at bounding box center [495, 8] width 31 height 7
click at [511, 7] on div "Choose a seller" at bounding box center [495, 8] width 31 height 7
click at [509, 8] on div "Choose a seller" at bounding box center [495, 8] width 31 height 7
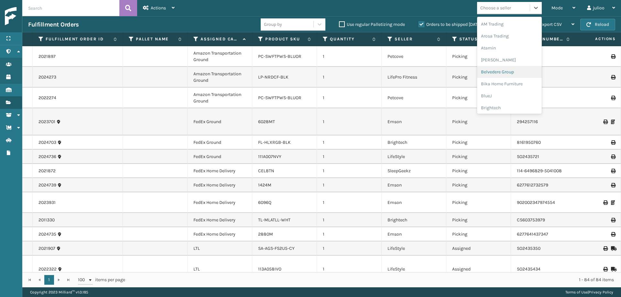
click at [438, 25] on label "Orders to be shipped [DATE]" at bounding box center [450, 24] width 63 height 5
click at [419, 25] on input "Orders to be shipped [DATE]" at bounding box center [419, 23] width 0 height 4
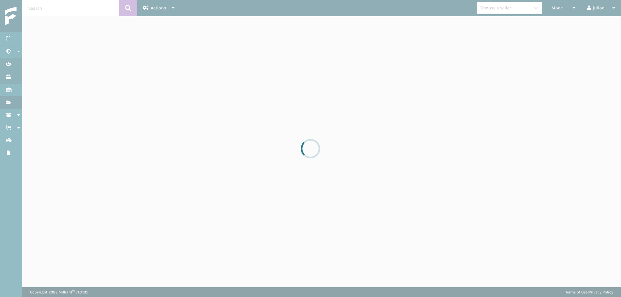
click at [494, 7] on div at bounding box center [310, 148] width 621 height 297
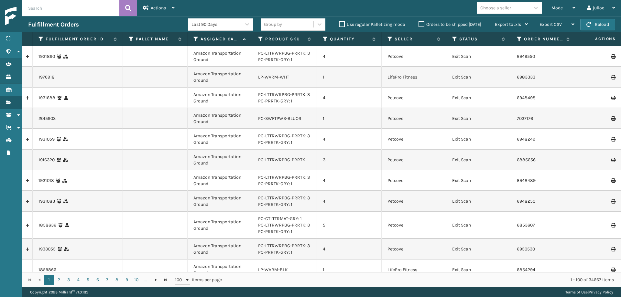
click at [422, 26] on label "Orders to be shipped [DATE]" at bounding box center [450, 24] width 63 height 5
click at [419, 25] on input "Orders to be shipped [DATE]" at bounding box center [419, 23] width 0 height 4
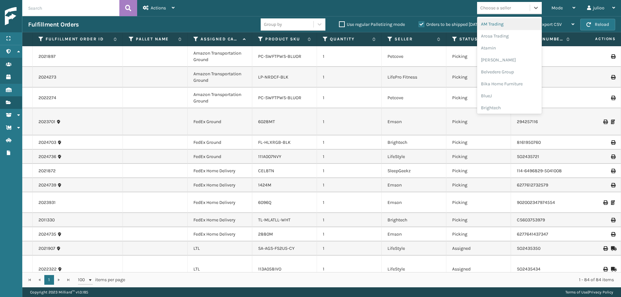
click at [499, 5] on div "Choose a seller" at bounding box center [495, 8] width 31 height 7
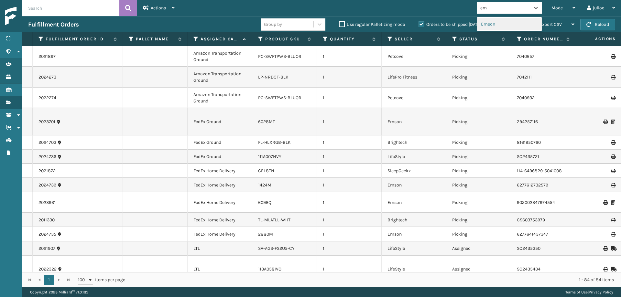
click at [494, 23] on div "Emson" at bounding box center [509, 24] width 65 height 12
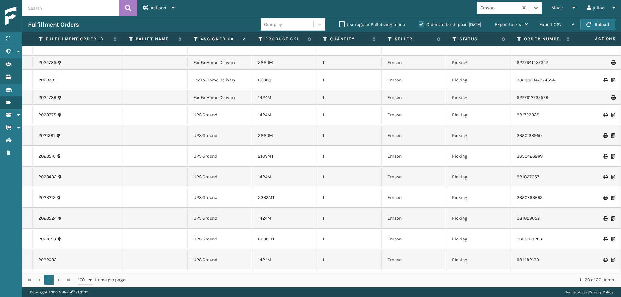
scroll to position [0, 0]
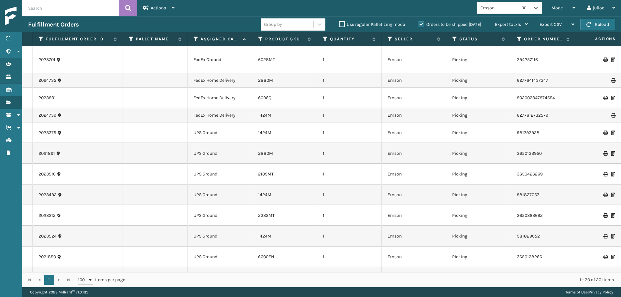
click at [279, 116] on div "1424M" at bounding box center [284, 115] width 53 height 6
click at [279, 129] on td "1424M" at bounding box center [284, 133] width 65 height 21
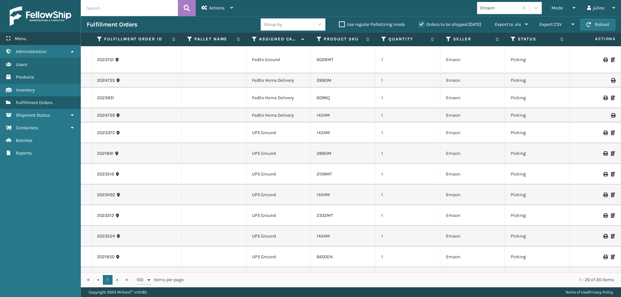
click at [56, 39] on div "Menu" at bounding box center [40, 38] width 81 height 13
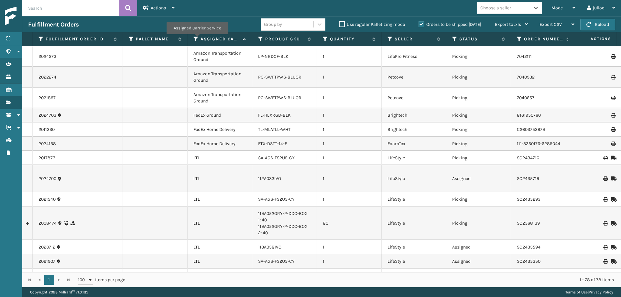
click at [196, 39] on icon at bounding box center [195, 39] width 5 height 6
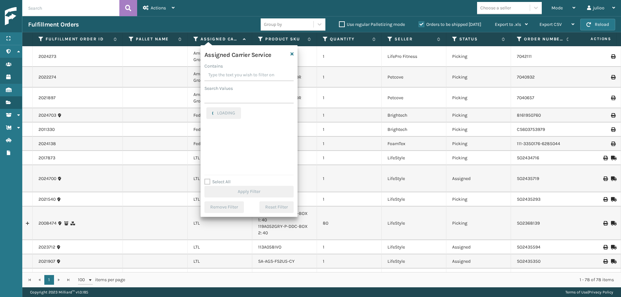
click at [208, 181] on label "Select All" at bounding box center [217, 181] width 26 height 5
click at [208, 179] on input "Select All" at bounding box center [252, 178] width 97 height 1
click at [208, 181] on label "Select All" at bounding box center [217, 181] width 26 height 5
click at [208, 179] on input "Select All" at bounding box center [252, 178] width 97 height 1
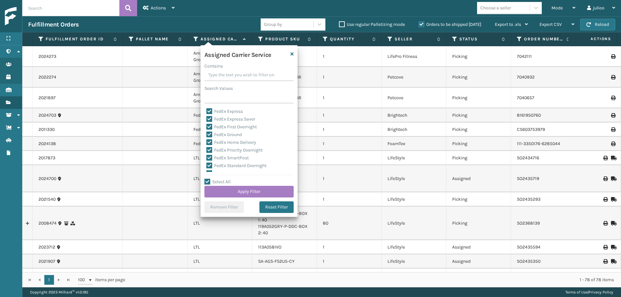
scroll to position [47, 0]
click at [210, 159] on label "LTL" at bounding box center [213, 157] width 14 height 5
click at [207, 158] on input "LTL" at bounding box center [206, 156] width 0 height 4
click at [241, 191] on button "Apply Filter" at bounding box center [248, 192] width 89 height 12
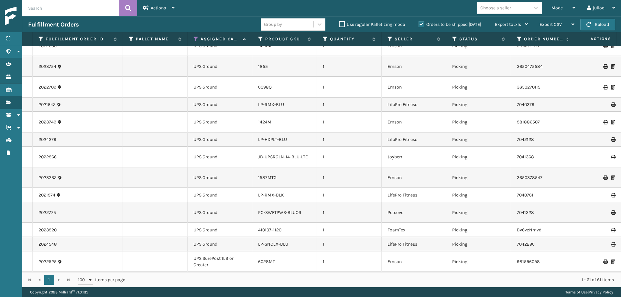
scroll to position [0, 0]
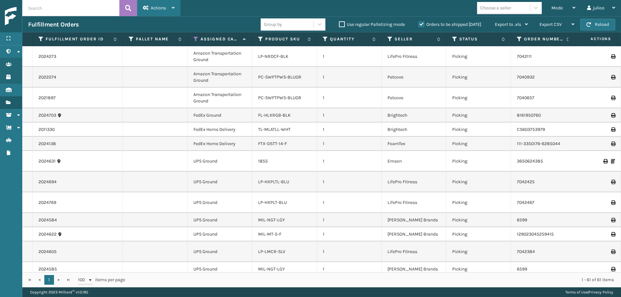
drag, startPoint x: 159, startPoint y: 11, endPoint x: 161, endPoint y: 16, distance: 5.2
click at [159, 11] on div "Actions" at bounding box center [159, 8] width 32 height 16
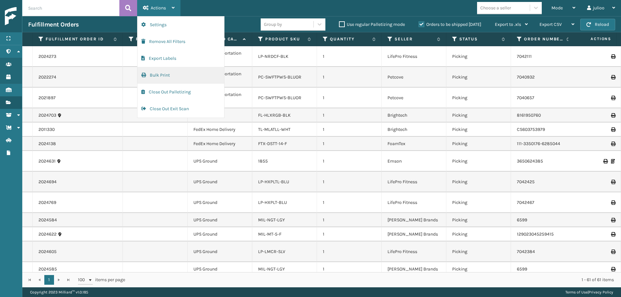
click at [169, 78] on button "Bulk Print" at bounding box center [180, 75] width 87 height 17
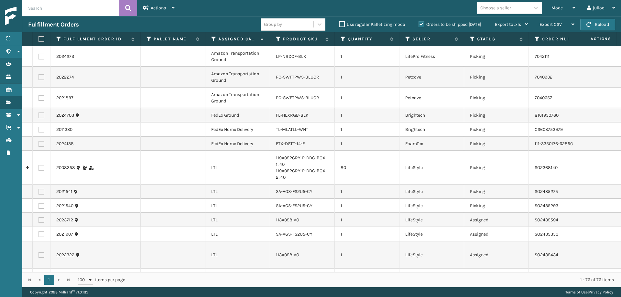
click at [40, 98] on label at bounding box center [41, 98] width 6 height 6
click at [39, 98] on input "checkbox" at bounding box center [38, 97] width 0 height 4
click at [40, 77] on label at bounding box center [41, 77] width 6 height 6
click at [39, 77] on input "checkbox" at bounding box center [38, 76] width 0 height 4
click at [39, 58] on label at bounding box center [41, 57] width 6 height 6
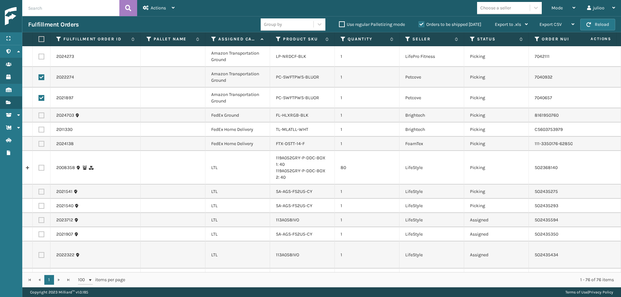
click at [39, 58] on input "checkbox" at bounding box center [38, 56] width 0 height 4
click at [163, 12] on div "Actions" at bounding box center [159, 8] width 32 height 16
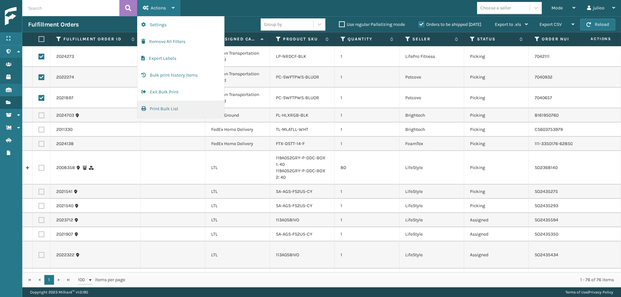
click at [166, 110] on button "Print Bulk List" at bounding box center [180, 109] width 87 height 17
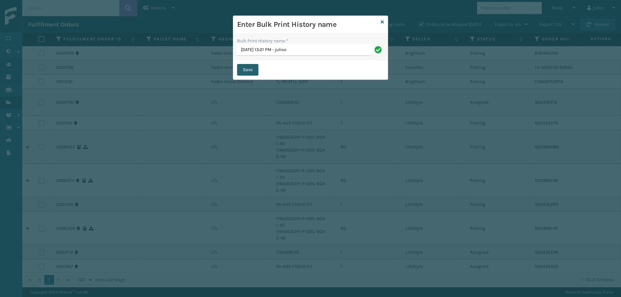
click at [245, 69] on button "Save" at bounding box center [247, 70] width 21 height 12
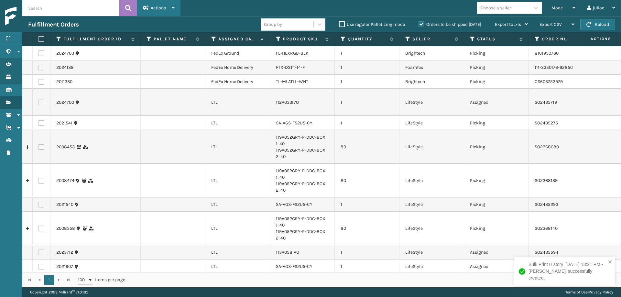
click at [163, 10] on span "Actions" at bounding box center [158, 7] width 15 height 5
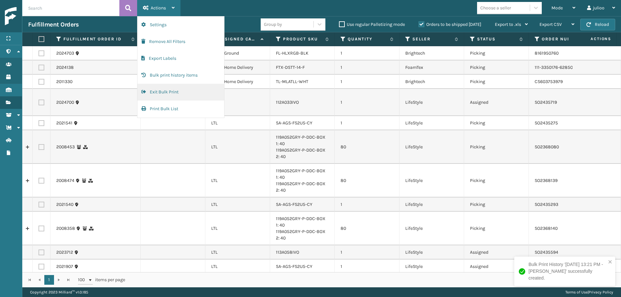
click at [175, 94] on button "Exit Bulk Print" at bounding box center [180, 92] width 87 height 17
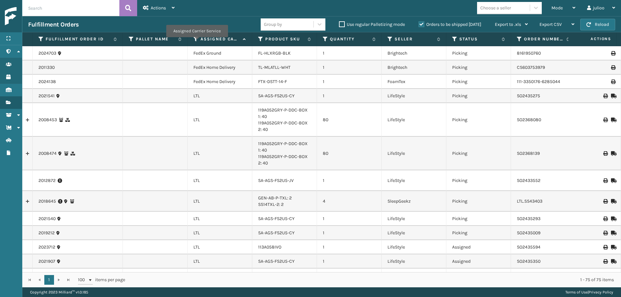
click at [197, 42] on th "Assigned Carrier Service" at bounding box center [220, 39] width 65 height 14
click at [194, 40] on icon at bounding box center [195, 39] width 5 height 6
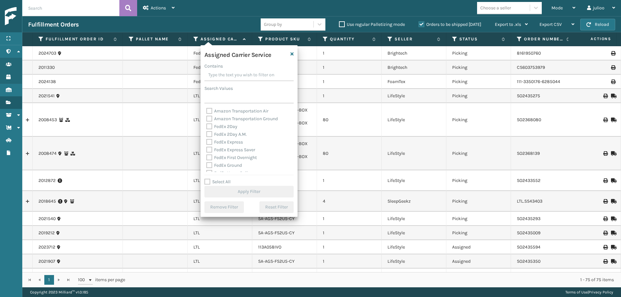
click at [206, 183] on label "Select All" at bounding box center [217, 181] width 26 height 5
click at [206, 179] on input "Select All" at bounding box center [252, 178] width 97 height 1
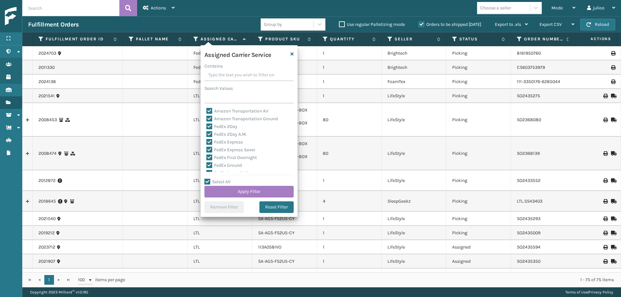
scroll to position [66, 0]
click at [211, 139] on label "LTL" at bounding box center [213, 137] width 14 height 5
click at [207, 138] on input "LTL" at bounding box center [206, 136] width 0 height 4
click at [271, 189] on button "Apply Filter" at bounding box center [248, 192] width 89 height 12
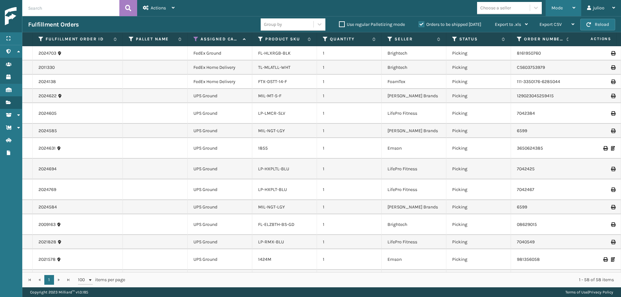
click at [557, 6] on span "Mode" at bounding box center [556, 7] width 11 height 5
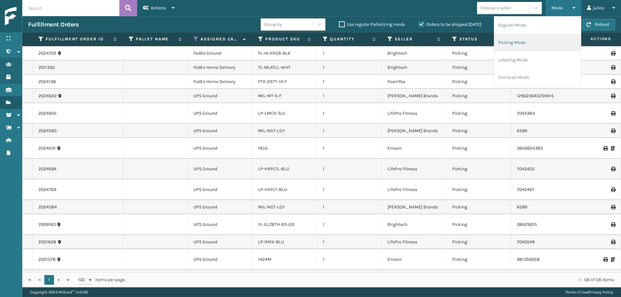
click at [528, 39] on li "Picking Mode" at bounding box center [537, 42] width 87 height 17
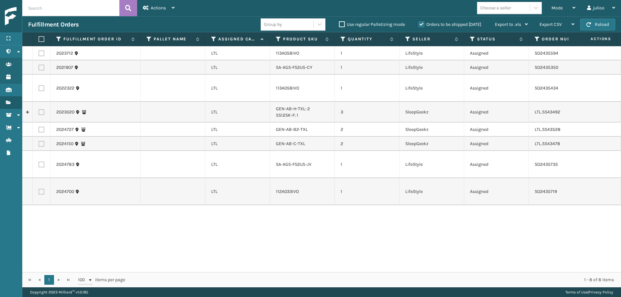
click at [213, 40] on icon at bounding box center [213, 39] width 5 height 6
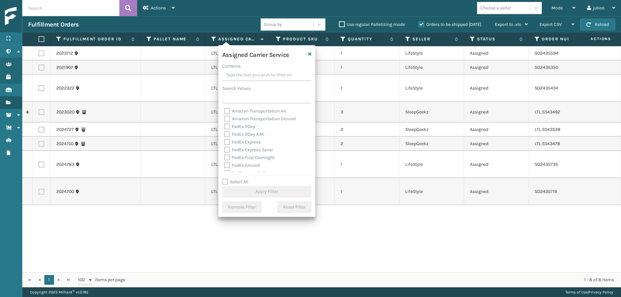
drag, startPoint x: 228, startPoint y: 182, endPoint x: 235, endPoint y: 179, distance: 7.4
click at [228, 182] on label "Select All" at bounding box center [235, 181] width 26 height 5
click at [228, 179] on input "Select All" at bounding box center [270, 178] width 97 height 1
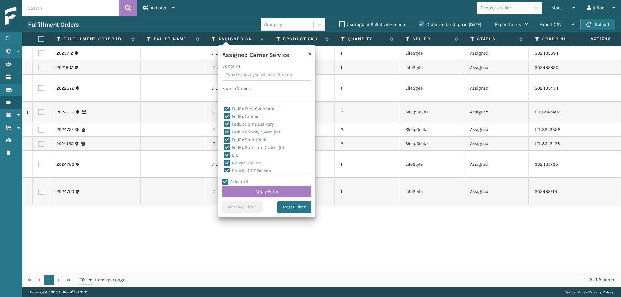
scroll to position [50, 0]
click at [229, 156] on label "LTL" at bounding box center [231, 153] width 14 height 5
click at [224, 155] on input "LTL" at bounding box center [224, 152] width 0 height 4
click at [270, 196] on button "Apply Filter" at bounding box center [266, 192] width 89 height 12
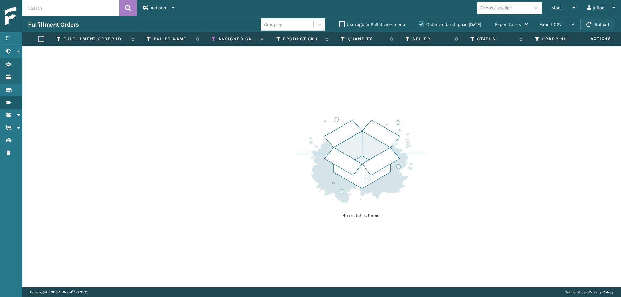
click at [599, 23] on button "Reload" at bounding box center [597, 25] width 35 height 12
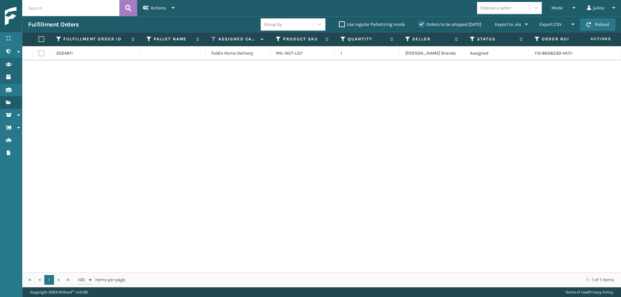
click at [599, 24] on button "Reload" at bounding box center [597, 25] width 35 height 12
click at [40, 54] on label at bounding box center [41, 53] width 6 height 6
click at [39, 54] on input "checkbox" at bounding box center [38, 52] width 0 height 4
click at [163, 9] on span "Actions" at bounding box center [158, 7] width 15 height 5
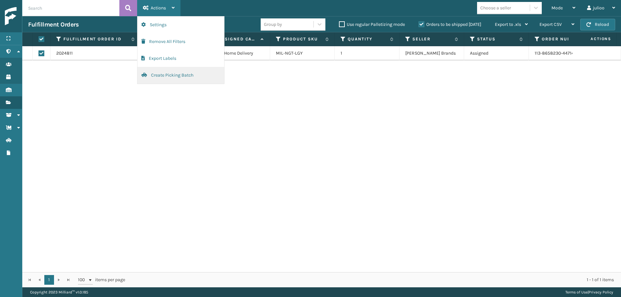
click at [164, 77] on button "Create Picking Batch" at bounding box center [180, 75] width 87 height 17
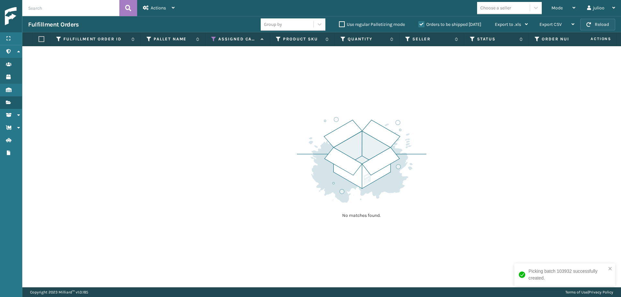
click at [592, 26] on button "Reload" at bounding box center [597, 25] width 35 height 12
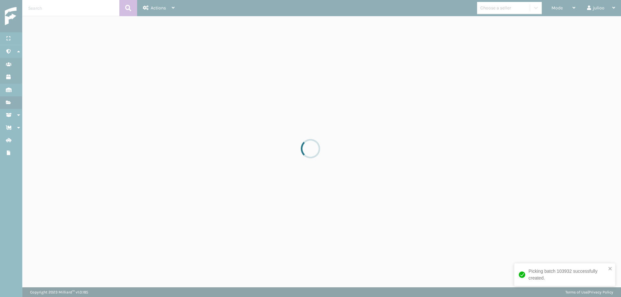
click at [592, 26] on div at bounding box center [310, 148] width 621 height 297
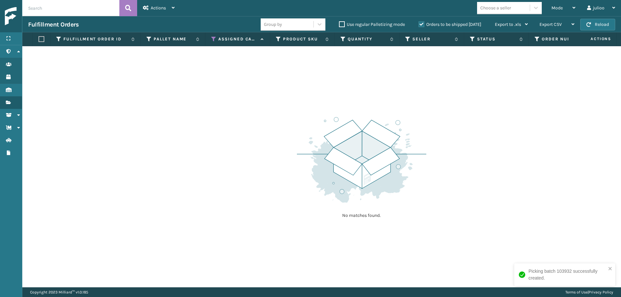
click at [592, 26] on button "Reload" at bounding box center [597, 25] width 35 height 12
click at [595, 26] on button "Reload" at bounding box center [597, 25] width 35 height 12
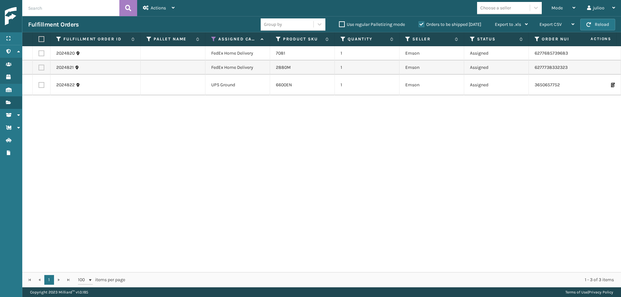
click at [40, 52] on label at bounding box center [41, 53] width 6 height 6
click at [39, 52] on input "checkbox" at bounding box center [38, 52] width 0 height 4
click at [40, 68] on label at bounding box center [41, 68] width 6 height 6
click at [39, 68] on input "checkbox" at bounding box center [38, 67] width 0 height 4
click at [158, 11] on div "Actions" at bounding box center [159, 8] width 32 height 16
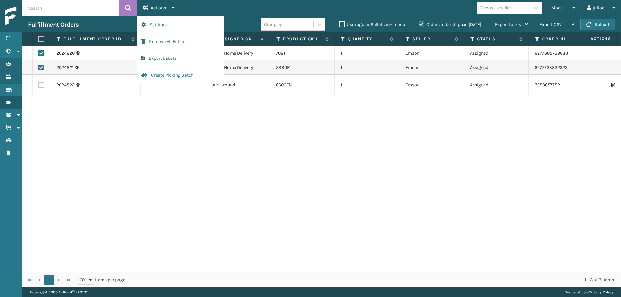
click at [246, 21] on div "Fulfillment Orders" at bounding box center [144, 25] width 233 height 8
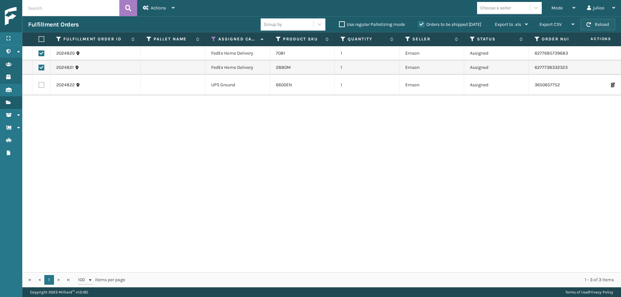
click at [606, 20] on button "Reload" at bounding box center [597, 25] width 35 height 12
click at [605, 23] on button "Reload" at bounding box center [597, 25] width 35 height 12
click at [586, 27] on button "Reload" at bounding box center [597, 25] width 35 height 12
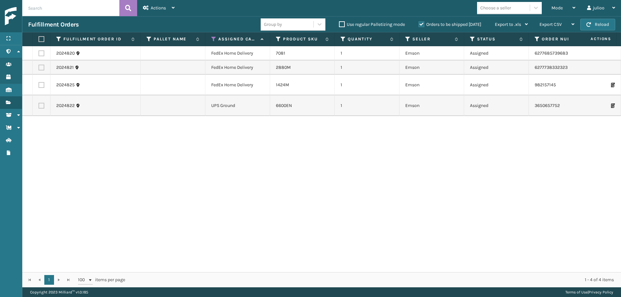
click at [39, 50] on label at bounding box center [41, 53] width 6 height 6
click at [39, 50] on input "checkbox" at bounding box center [38, 52] width 0 height 4
click at [40, 66] on label at bounding box center [41, 68] width 6 height 6
click at [39, 66] on input "checkbox" at bounding box center [38, 67] width 0 height 4
click at [40, 84] on label at bounding box center [41, 85] width 6 height 6
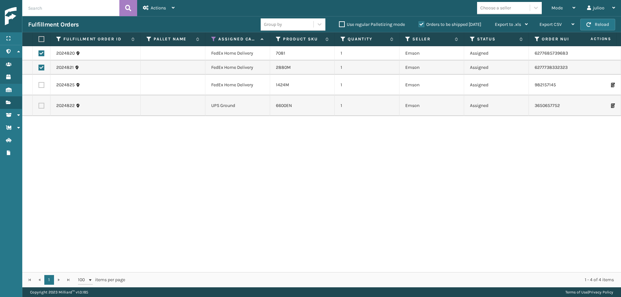
click at [39, 84] on input "checkbox" at bounding box center [38, 84] width 0 height 4
click at [153, 13] on div "Actions" at bounding box center [159, 8] width 32 height 16
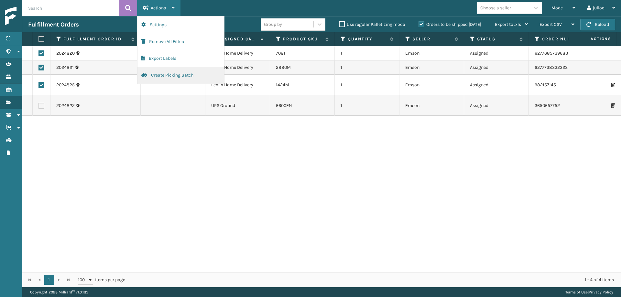
click at [173, 74] on button "Create Picking Batch" at bounding box center [180, 75] width 87 height 17
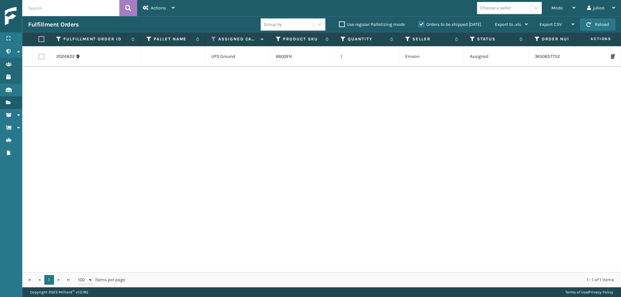
click at [42, 56] on label at bounding box center [41, 57] width 6 height 6
click at [39, 56] on input "checkbox" at bounding box center [38, 56] width 0 height 4
click at [162, 5] on span "Actions" at bounding box center [158, 7] width 15 height 5
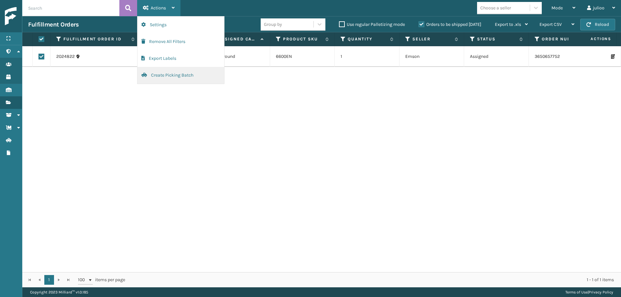
click at [149, 78] on button "Create Picking Batch" at bounding box center [180, 75] width 87 height 17
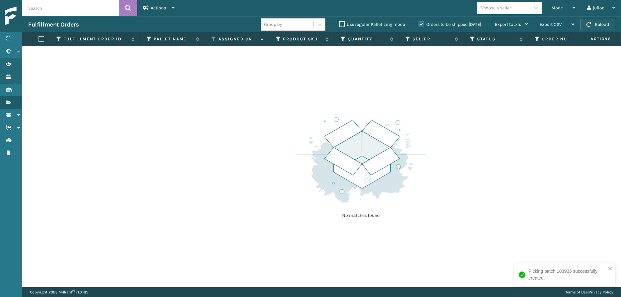
click at [594, 28] on button "Reload" at bounding box center [597, 25] width 35 height 12
click at [594, 26] on button "Reload" at bounding box center [597, 25] width 35 height 12
click at [605, 26] on button "Reload" at bounding box center [597, 25] width 35 height 12
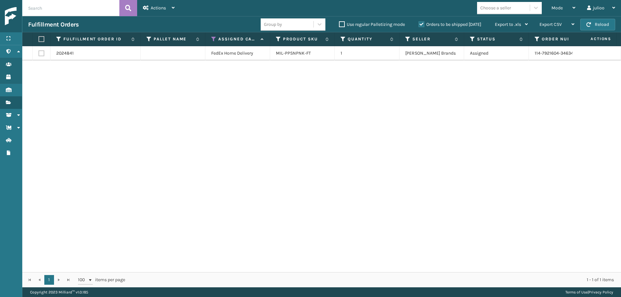
click at [605, 26] on button "Reload" at bounding box center [597, 25] width 35 height 12
click at [40, 55] on label at bounding box center [41, 53] width 6 height 6
click at [39, 55] on input "checkbox" at bounding box center [38, 52] width 0 height 4
click at [147, 7] on icon at bounding box center [146, 7] width 6 height 5
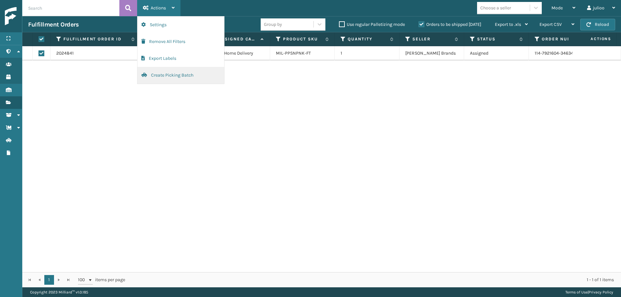
click at [170, 76] on button "Create Picking Batch" at bounding box center [180, 75] width 87 height 17
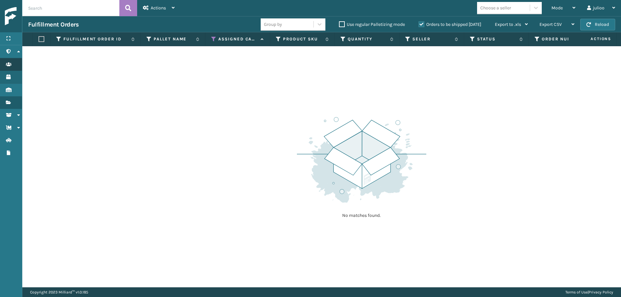
click at [592, 25] on button "Reload" at bounding box center [597, 25] width 35 height 12
click at [590, 25] on span "button" at bounding box center [588, 24] width 5 height 5
click at [600, 29] on button "Reload" at bounding box center [597, 25] width 35 height 12
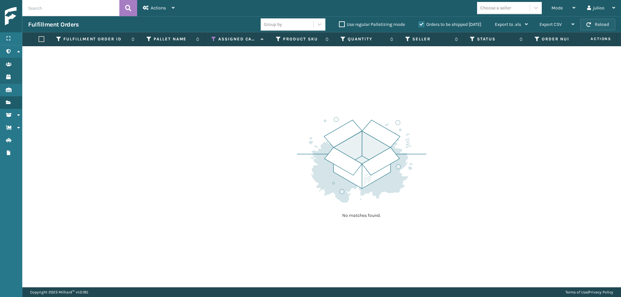
click at [600, 28] on button "Reload" at bounding box center [597, 25] width 35 height 12
click at [599, 28] on button "Reload" at bounding box center [597, 25] width 35 height 12
click at [599, 29] on button "Reload" at bounding box center [597, 25] width 35 height 12
click at [592, 25] on button "Reload" at bounding box center [597, 25] width 35 height 12
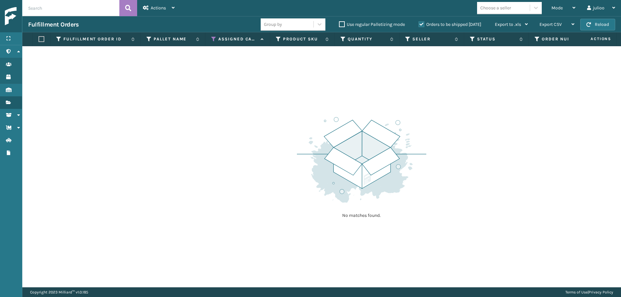
click at [592, 25] on button "Reload" at bounding box center [597, 25] width 35 height 12
click at [597, 25] on button "Reload" at bounding box center [597, 25] width 35 height 12
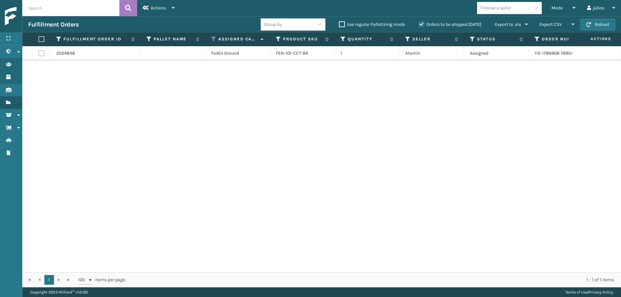
click at [597, 25] on button "Reload" at bounding box center [597, 25] width 35 height 12
click at [40, 54] on label at bounding box center [41, 53] width 6 height 6
click at [39, 54] on input "checkbox" at bounding box center [38, 52] width 0 height 4
click at [153, 11] on div "Actions" at bounding box center [159, 8] width 32 height 16
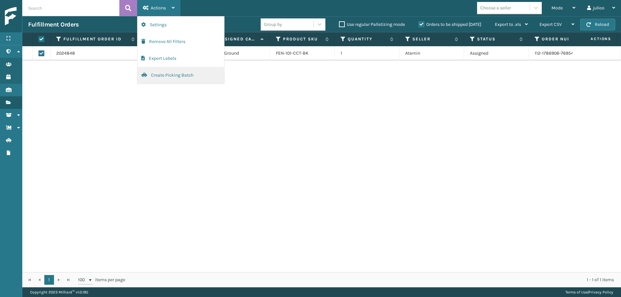
click at [160, 76] on button "Create Picking Batch" at bounding box center [180, 75] width 87 height 17
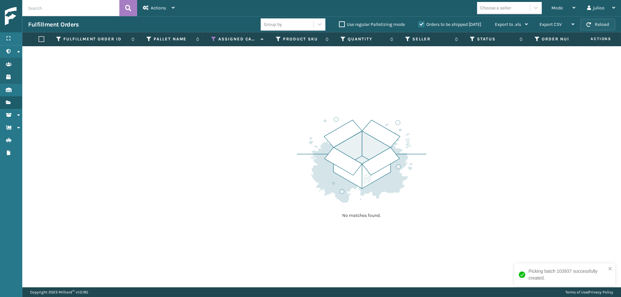
click at [596, 24] on button "Reload" at bounding box center [597, 25] width 35 height 12
click at [601, 25] on button "Reload" at bounding box center [597, 25] width 35 height 12
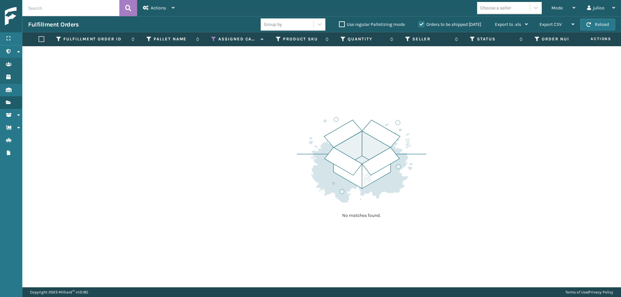
click at [601, 25] on button "Reload" at bounding box center [597, 25] width 35 height 12
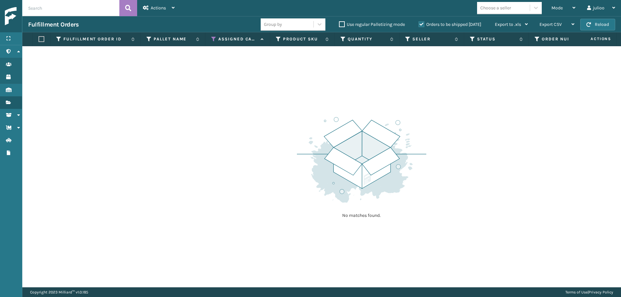
click at [601, 25] on button "Reload" at bounding box center [597, 25] width 35 height 12
click at [590, 24] on span "button" at bounding box center [588, 24] width 5 height 5
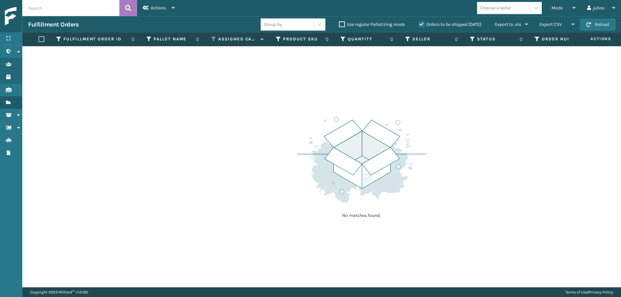
click at [590, 24] on span "button" at bounding box center [588, 24] width 5 height 5
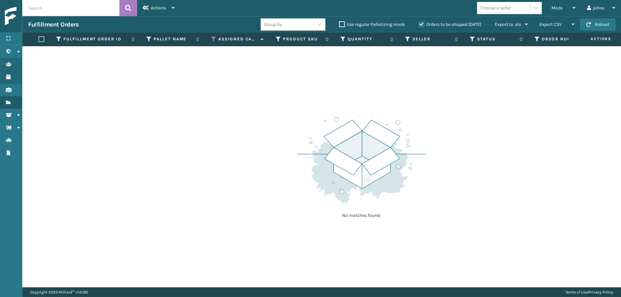
click at [590, 24] on span "button" at bounding box center [588, 24] width 5 height 5
click at [589, 26] on span "button" at bounding box center [588, 24] width 5 height 5
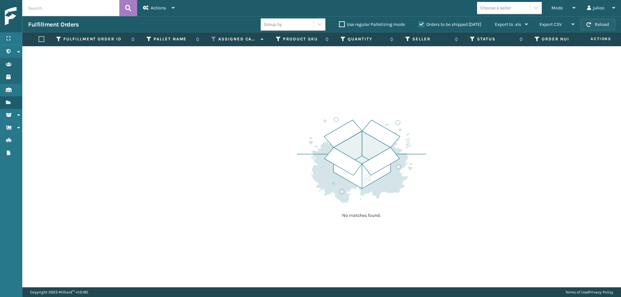
click at [588, 26] on span "button" at bounding box center [588, 24] width 5 height 5
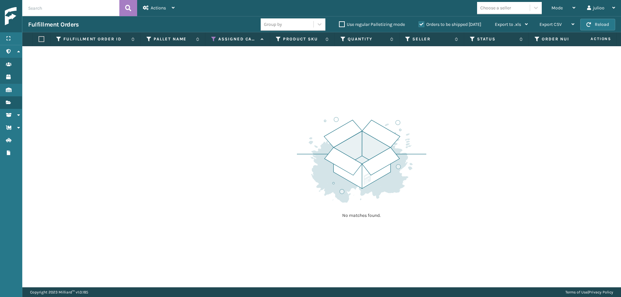
click at [588, 26] on span "button" at bounding box center [588, 24] width 5 height 5
click at [598, 26] on button "Reload" at bounding box center [597, 25] width 35 height 12
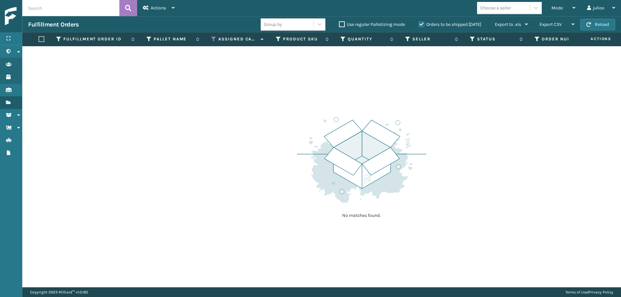
click at [598, 26] on button "Reload" at bounding box center [597, 25] width 35 height 12
click at [562, 9] on span "Mode" at bounding box center [556, 7] width 11 height 5
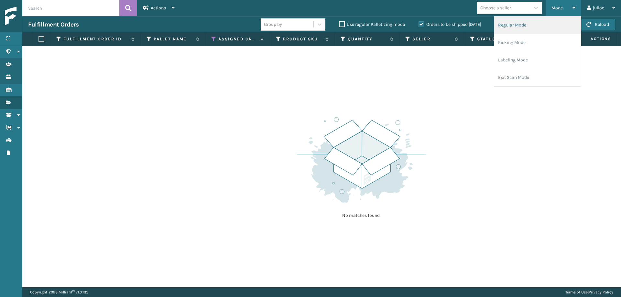
click at [545, 26] on li "Regular Mode" at bounding box center [537, 24] width 87 height 17
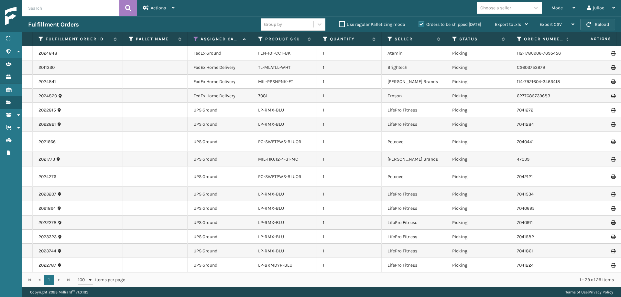
click at [589, 25] on span "button" at bounding box center [588, 24] width 5 height 5
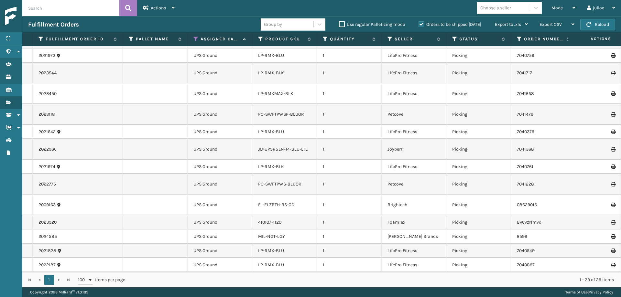
scroll to position [0, 0]
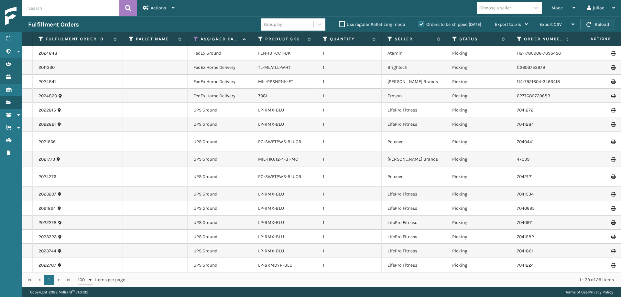
click at [590, 27] on button "Reload" at bounding box center [597, 25] width 35 height 12
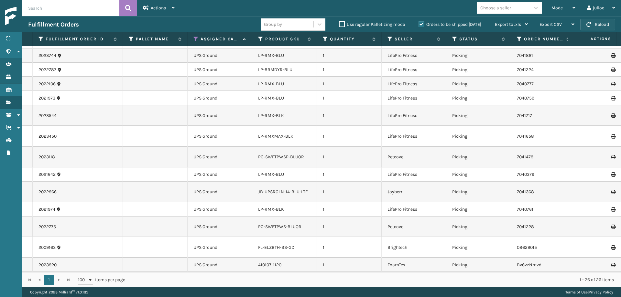
click at [600, 24] on button "Reload" at bounding box center [597, 25] width 35 height 12
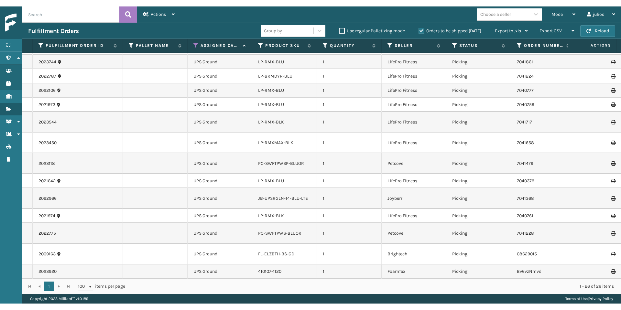
scroll to position [187, 0]
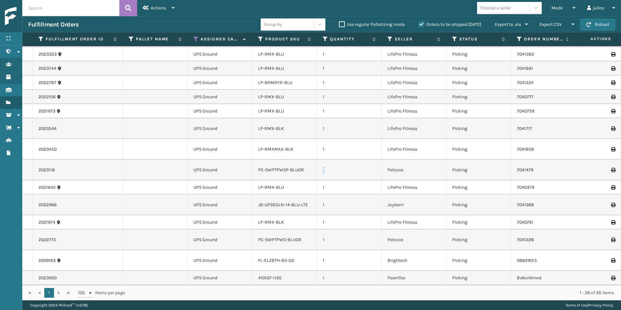
click at [368, 160] on tr "2023118 UPS Ground PC-SWFTPWSP-BLUOR 1 Petcove Picking 7041479 Fellowship - Eas…" at bounding box center [452, 170] width 861 height 21
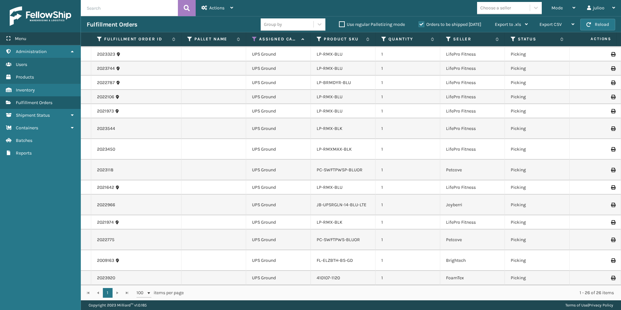
click at [35, 41] on div "Menu" at bounding box center [40, 38] width 81 height 13
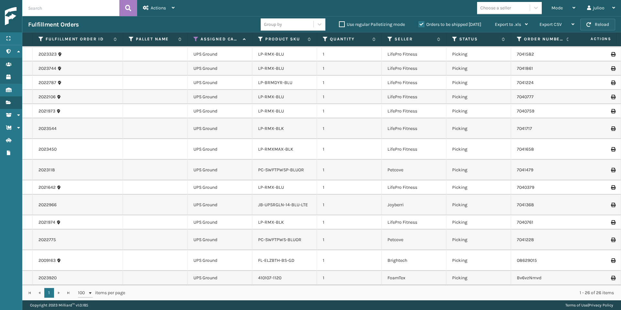
click at [596, 27] on button "Reload" at bounding box center [597, 25] width 35 height 12
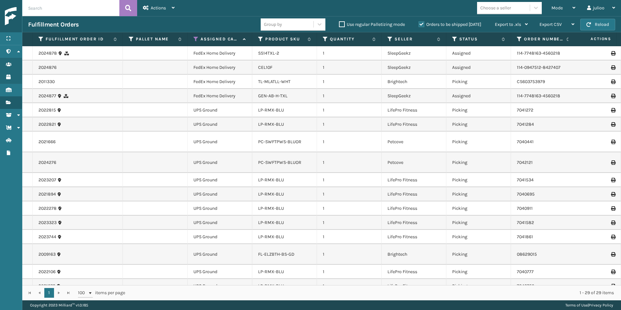
click at [596, 27] on button "Reload" at bounding box center [597, 25] width 35 height 12
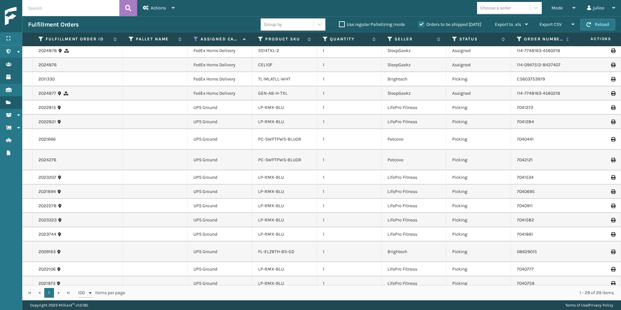
scroll to position [71, 0]
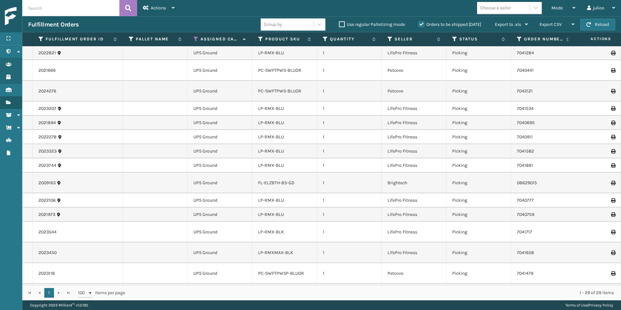
click at [454, 42] on th "Status" at bounding box center [478, 39] width 65 height 14
click at [454, 40] on icon at bounding box center [454, 39] width 5 height 6
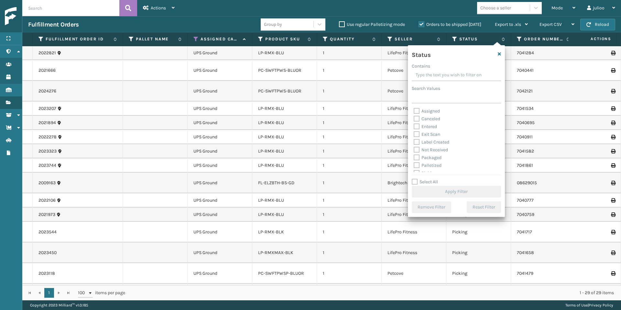
scroll to position [13, 0]
click at [416, 162] on label "Picking" at bounding box center [425, 159] width 23 height 5
click at [414, 160] on input "Picking" at bounding box center [414, 158] width 0 height 4
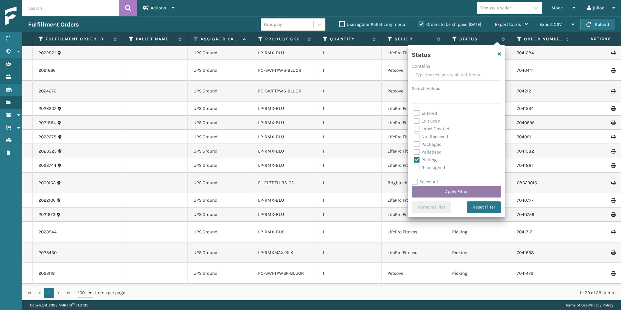
click at [447, 191] on button "Apply Filter" at bounding box center [456, 192] width 89 height 12
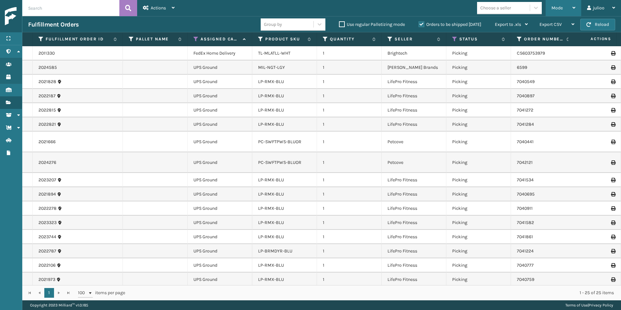
click at [557, 5] on span "Mode" at bounding box center [556, 7] width 11 height 5
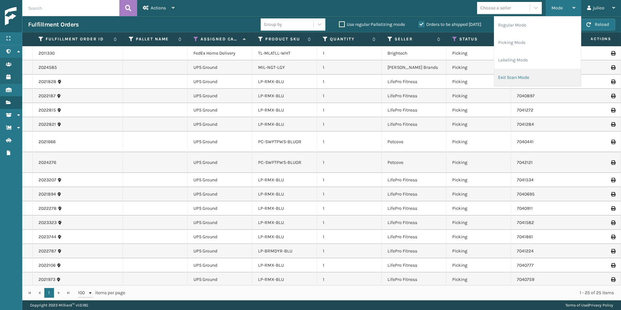
click at [518, 80] on li "Exit Scan Mode" at bounding box center [537, 77] width 87 height 17
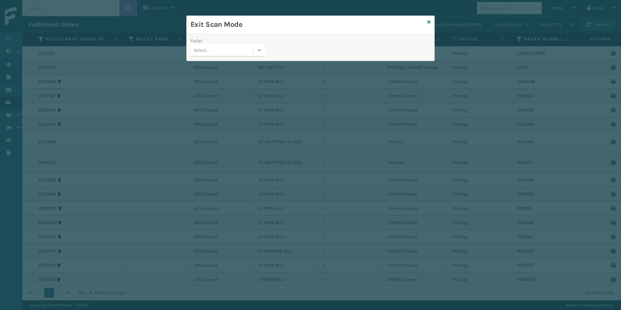
click at [262, 52] on icon at bounding box center [259, 50] width 6 height 6
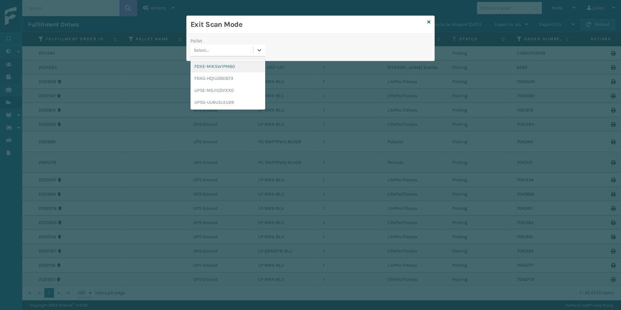
click at [241, 66] on div "FDXE-MIKSW1PM60" at bounding box center [228, 66] width 75 height 12
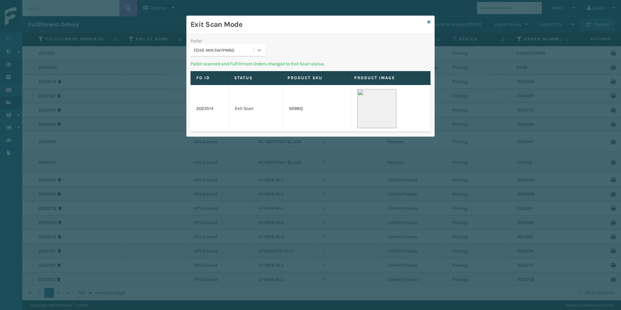
click at [259, 50] on icon at bounding box center [259, 50] width 6 height 6
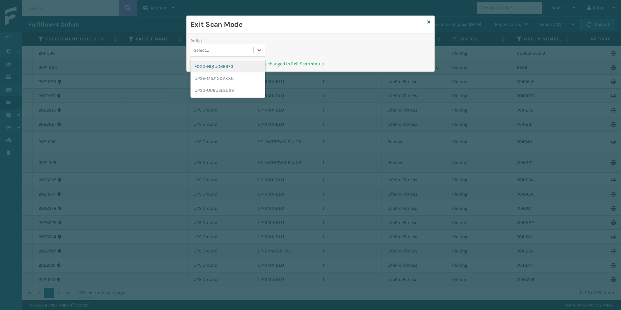
click at [230, 69] on div "FDXG-HQ1UO6EB73" at bounding box center [228, 66] width 75 height 12
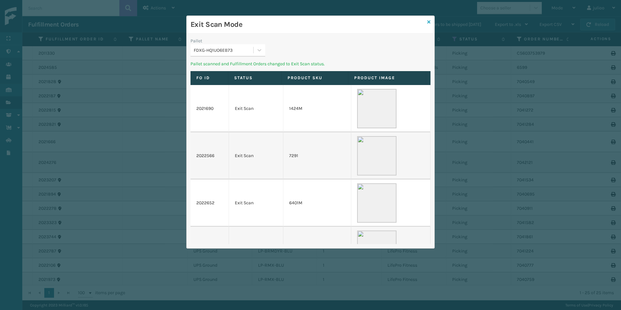
click at [429, 20] on icon at bounding box center [428, 22] width 3 height 5
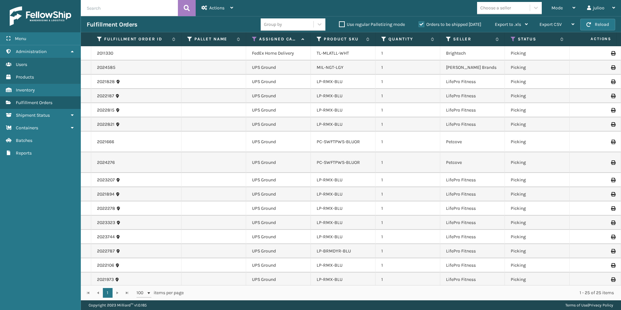
click at [594, 25] on button "Reload" at bounding box center [597, 25] width 35 height 12
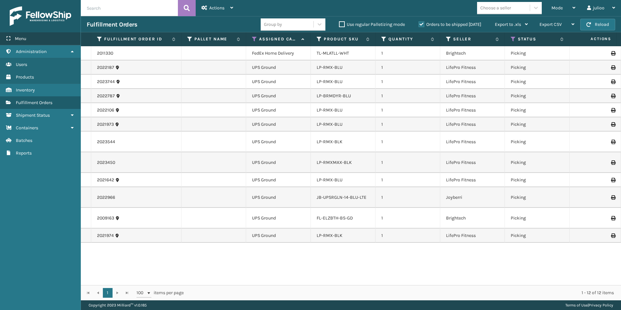
click at [45, 38] on div "Menu" at bounding box center [40, 38] width 81 height 13
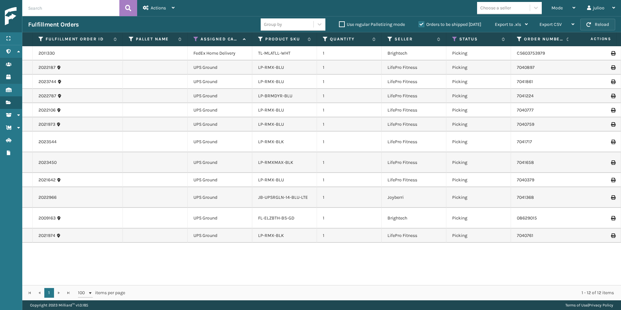
click at [586, 25] on button "Reload" at bounding box center [597, 25] width 35 height 12
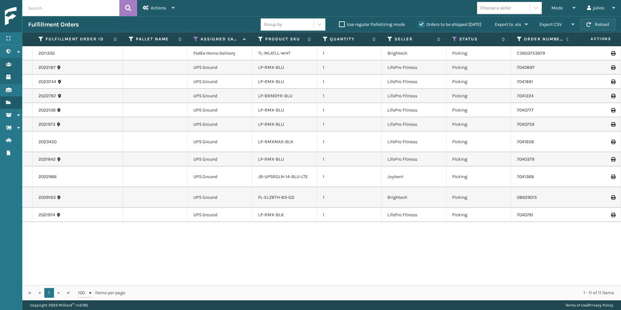
click at [596, 25] on button "Reload" at bounding box center [597, 25] width 35 height 12
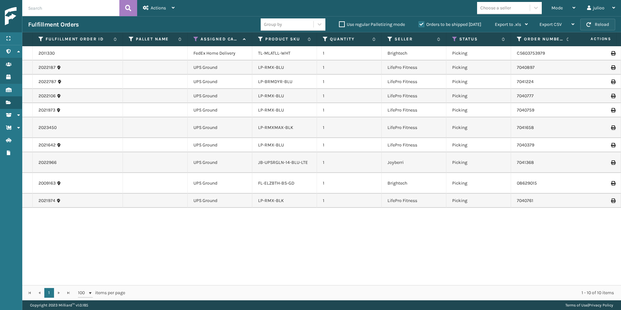
click at [596, 25] on button "Reload" at bounding box center [597, 25] width 35 height 12
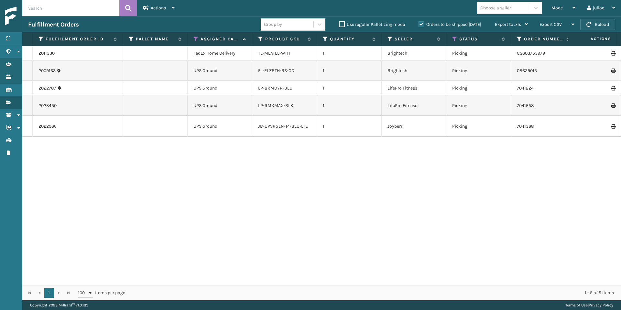
click at [601, 27] on button "Reload" at bounding box center [597, 25] width 35 height 12
click at [593, 20] on button "Reload" at bounding box center [597, 25] width 35 height 12
click at [593, 22] on button "Reload" at bounding box center [597, 25] width 35 height 12
click at [595, 27] on button "Reload" at bounding box center [597, 25] width 35 height 12
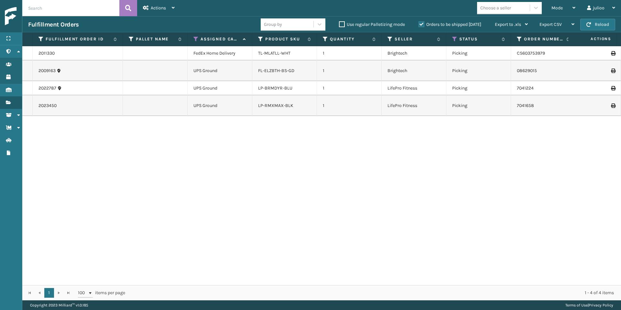
click at [595, 27] on button "Reload" at bounding box center [597, 25] width 35 height 12
